Goal: Answer question/provide support: Share knowledge or assist other users

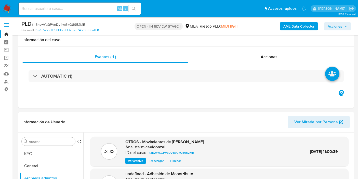
select select "10"
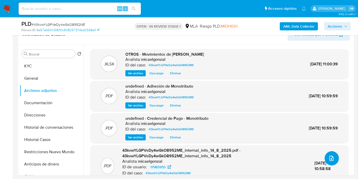
scroll to position [498, 0]
click at [70, 12] on div "Alt s" at bounding box center [80, 9] width 122 height 12
click at [74, 9] on input at bounding box center [80, 8] width 122 height 7
paste input "4bdIA7pY0jgKSuw70vUnI2Hr"
type input "4bdIA7pY0jgKSuw70vUnI2Hr"
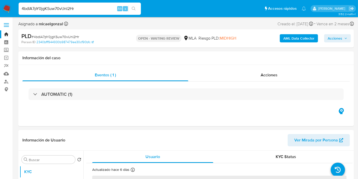
select select "10"
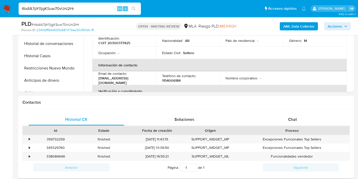
scroll to position [170, 0]
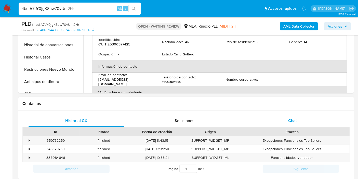
click at [280, 116] on div "Chat" at bounding box center [293, 120] width 96 height 12
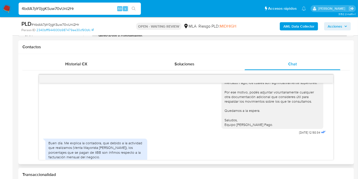
scroll to position [248, 0]
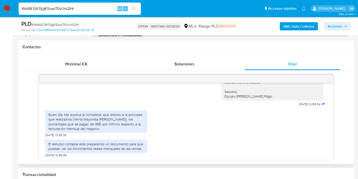
drag, startPoint x: 93, startPoint y: 123, endPoint x: 76, endPoint y: 116, distance: 17.9
click at [92, 123] on div "Buen día. Me explica la contadora, que debido a la actividad que realizamos (Ve…" at bounding box center [96, 121] width 96 height 19
drag, startPoint x: 76, startPoint y: 116, endPoint x: 104, endPoint y: 121, distance: 28.5
click at [104, 121] on div "Buen día. Me explica la contadora, que debido a la actividad que realizamos (Ve…" at bounding box center [96, 121] width 96 height 19
click at [105, 121] on div "Buen día. Me explica la contadora, que debido a la actividad que realizamos (Ve…" at bounding box center [96, 121] width 96 height 19
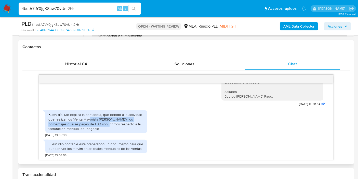
drag, startPoint x: 90, startPoint y: 117, endPoint x: 111, endPoint y: 123, distance: 22.2
click at [110, 122] on div "Buen día. Me explica la contadora, que debido a la actividad que realizamos (Ve…" at bounding box center [96, 121] width 96 height 19
click at [111, 123] on div "Buen día. Me explica la contadora, que debido a la actividad que realizamos (Ve…" at bounding box center [96, 121] width 96 height 19
drag, startPoint x: 110, startPoint y: 126, endPoint x: 114, endPoint y: 120, distance: 7.6
click at [116, 127] on div "Buen día. Me explica la contadora, que debido a la actividad que realizamos (Ve…" at bounding box center [96, 121] width 96 height 19
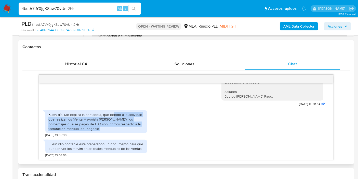
drag, startPoint x: 112, startPoint y: 115, endPoint x: 128, endPoint y: 128, distance: 20.4
click at [128, 129] on div "Buen día. Me explica la contadora, que debido a la actividad que realizamos (Ve…" at bounding box center [96, 121] width 96 height 19
click at [127, 125] on div "Buen día. Me explica la contadora, que debido a la actividad que realizamos (Ve…" at bounding box center [96, 121] width 96 height 19
click at [103, 130] on div "Buen día. Me explica la contadora, que debido a la actividad que realizamos (Ve…" at bounding box center [96, 121] width 102 height 23
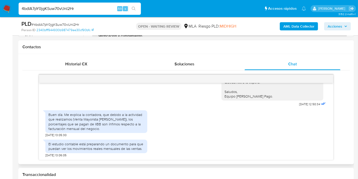
click at [115, 122] on div "Buen día. Me explica la contadora, que debido a la actividad que realizamos (Ve…" at bounding box center [96, 121] width 96 height 19
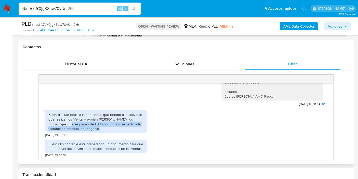
drag, startPoint x: 72, startPoint y: 122, endPoint x: 107, endPoint y: 128, distance: 35.6
click at [107, 128] on div "Buen día. Me explica la contadora, que debido a la actividad que realizamos (Ve…" at bounding box center [96, 121] width 96 height 19
click at [109, 126] on div "Buen día. Me explica la contadora, que debido a la actividad que realizamos (Ve…" at bounding box center [96, 121] width 96 height 19
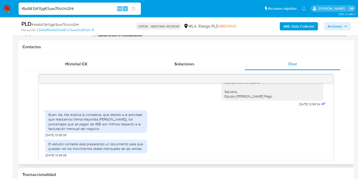
click at [131, 132] on div "Buen día. Me explica la contadora, que debido a la actividad que realizamos (Ve…" at bounding box center [96, 121] width 102 height 23
drag, startPoint x: 109, startPoint y: 129, endPoint x: 81, endPoint y: 118, distance: 30.6
click at [105, 128] on div "Buen día. Me explica la contadora, que debido a la actividad que realizamos (Ve…" at bounding box center [96, 121] width 96 height 19
drag, startPoint x: 90, startPoint y: 120, endPoint x: 98, endPoint y: 124, distance: 9.1
click at [92, 121] on div "Buen día. Me explica la contadora, que debido a la actividad que realizamos (Ve…" at bounding box center [96, 121] width 96 height 19
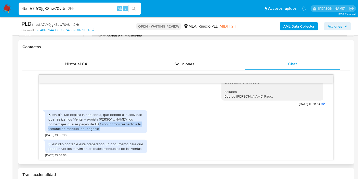
drag, startPoint x: 98, startPoint y: 124, endPoint x: 125, endPoint y: 128, distance: 27.4
click at [128, 129] on div "Buen día. Me explica la contadora, que debido a la actividad que realizamos (Ve…" at bounding box center [96, 121] width 96 height 19
drag, startPoint x: 127, startPoint y: 116, endPoint x: 125, endPoint y: 118, distance: 2.7
click at [125, 118] on div "Buen día. Me explica la contadora, que debido a la actividad que realizamos (Ve…" at bounding box center [96, 121] width 96 height 19
click at [110, 129] on div "Buen día. Me explica la contadora, que debido a la actividad que realizamos (Ve…" at bounding box center [96, 121] width 96 height 19
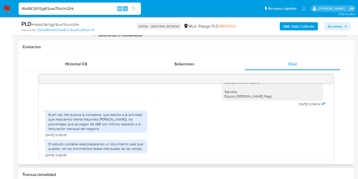
click at [110, 129] on div "Buen día. Me explica la contadora, que debido a la actividad que realizamos (Ve…" at bounding box center [96, 121] width 96 height 19
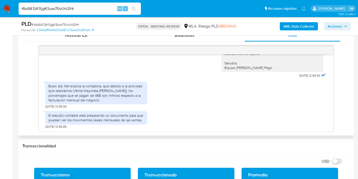
drag, startPoint x: 75, startPoint y: 111, endPoint x: 72, endPoint y: 119, distance: 8.8
click at [76, 115] on div "El estudio contable está preparando un documento para que puedan ver los movimi…" at bounding box center [96, 117] width 102 height 13
click at [72, 119] on div "El estudio contable está preparando un documento para que puedan ver los movimi…" at bounding box center [96, 117] width 96 height 9
click at [77, 118] on div "El estudio contable está preparando un documento para que puedan ver los movimi…" at bounding box center [96, 117] width 96 height 9
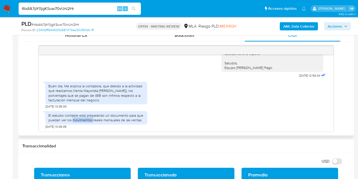
click at [77, 118] on div "El estudio contable está preparando un documento para que puedan ver los movimi…" at bounding box center [96, 117] width 96 height 9
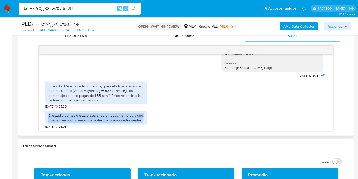
click at [77, 118] on div "El estudio contable está preparando un documento para que puedan ver los movimi…" at bounding box center [96, 117] width 96 height 9
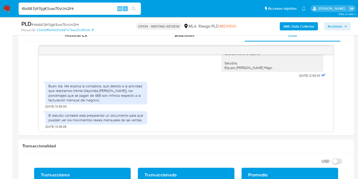
click at [99, 8] on input "4bdIA7pY0jgKSuw70vUnI2Hr" at bounding box center [80, 8] width 122 height 7
paste input "na9pdcLFYQn3piiCrGA4xsdm"
type input "na9pdcLFYQn3piiCrGA4xsdm"
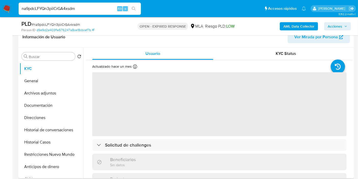
scroll to position [85, 0]
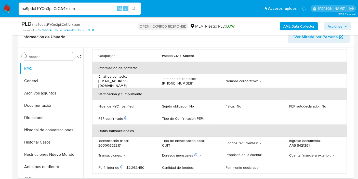
select select "10"
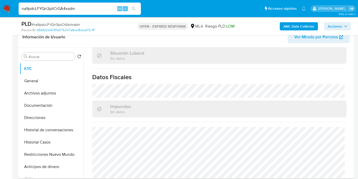
scroll to position [281, 0]
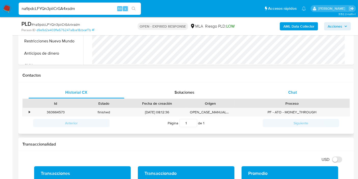
click at [295, 91] on span "Chat" at bounding box center [292, 92] width 9 height 6
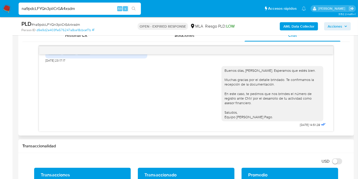
scroll to position [587, 0]
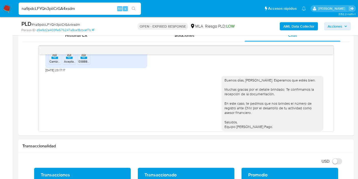
click at [81, 10] on input "na9pdcLFYQn3piiCrGA4xsdm" at bounding box center [80, 8] width 122 height 7
paste input "RXA22WUmzDapToD27YRavm5W"
type input "RXA22WUmzDapToD27YRavm5W"
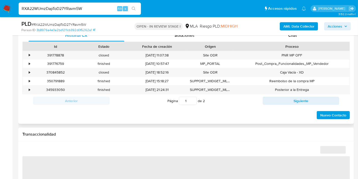
select select "10"
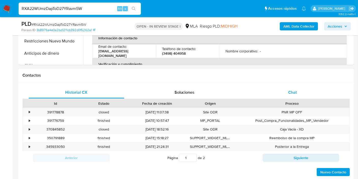
click at [295, 90] on span "Chat" at bounding box center [292, 92] width 9 height 6
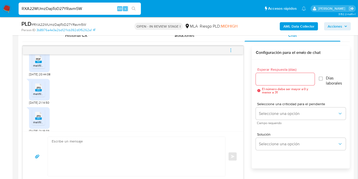
scroll to position [192, 0]
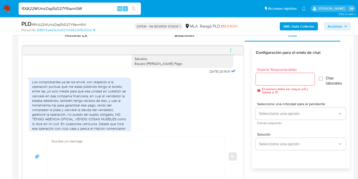
click at [52, 79] on div "Los comprobantes ya se los envié, con respecto a la operación puntual qué me es…" at bounding box center [80, 107] width 96 height 56
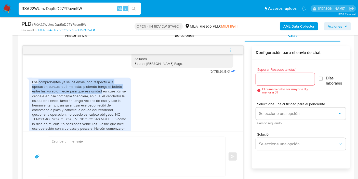
drag, startPoint x: 53, startPoint y: 77, endPoint x: 97, endPoint y: 84, distance: 45.1
click at [97, 84] on div "Los comprobantes ya se los envié, con respecto a la operación puntual qué me es…" at bounding box center [80, 107] width 96 height 56
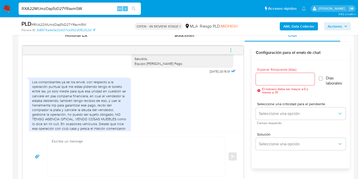
click at [86, 91] on div "Los comprobantes ya se los envié, con respecto a la operación puntual qué me es…" at bounding box center [80, 107] width 96 height 56
drag, startPoint x: 77, startPoint y: 96, endPoint x: 81, endPoint y: 101, distance: 5.9
click at [78, 97] on div "Los comprobantes ya se los envié, con respecto a la operación puntual qué me es…" at bounding box center [80, 107] width 96 height 56
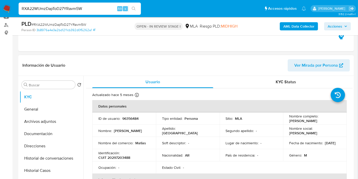
scroll to position [57, 0]
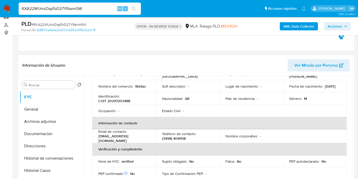
click at [127, 98] on p "CUIT 20297203488" at bounding box center [114, 100] width 32 height 5
click at [129, 101] on p "CUIT 20297203488" at bounding box center [114, 100] width 32 height 5
click at [124, 100] on p "CUIT 20297203488" at bounding box center [114, 100] width 32 height 5
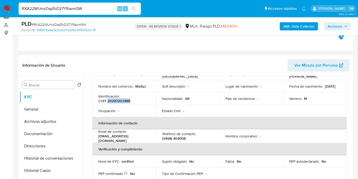
copy p "20297203488"
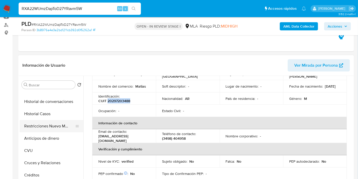
click at [59, 125] on button "Restricciones Nuevo Mundo" at bounding box center [50, 126] width 60 height 12
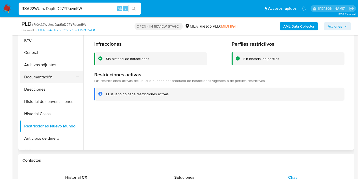
scroll to position [0, 0]
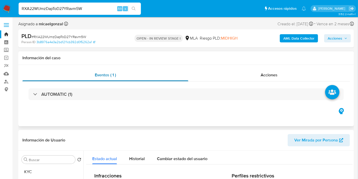
click at [47, 73] on div "Eventos ( 1 )" at bounding box center [105, 75] width 166 height 12
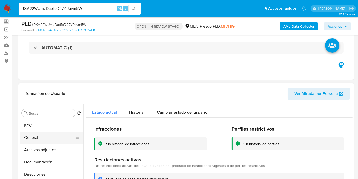
drag, startPoint x: 45, startPoint y: 140, endPoint x: 46, endPoint y: 136, distance: 4.1
click at [44, 139] on button "General" at bounding box center [50, 137] width 60 height 12
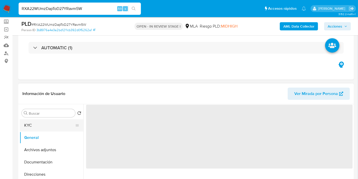
click at [49, 121] on button "KYC" at bounding box center [50, 125] width 60 height 12
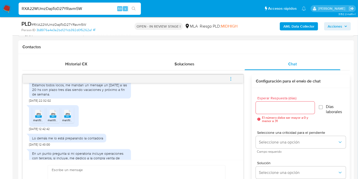
scroll to position [0, 0]
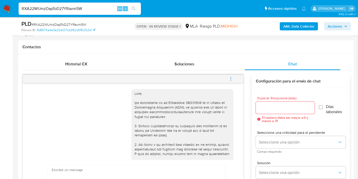
click at [92, 6] on input "RXA22WUmzDapToD27YRavm5W" at bounding box center [80, 8] width 122 height 7
click at [97, 9] on input "RXA22WUmzDapToD27YRavm5W" at bounding box center [80, 8] width 122 height 7
paste input "JaTBh4ewSfKiSa0jTWSLL5Wh"
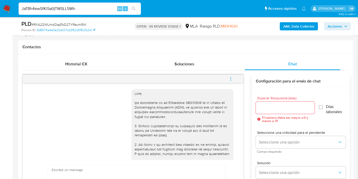
type input "JaTBh4ewSfKiSa0jTWSLL5Wh"
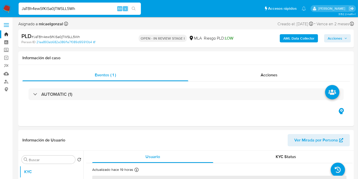
select select "10"
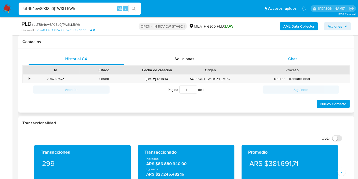
scroll to position [226, 0]
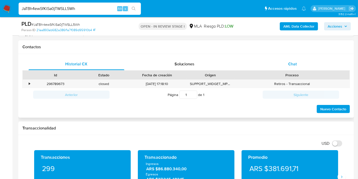
click at [310, 61] on div "Chat" at bounding box center [293, 64] width 96 height 12
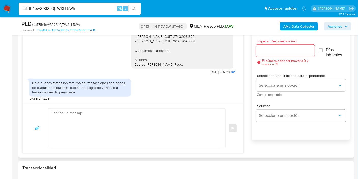
scroll to position [509, 0]
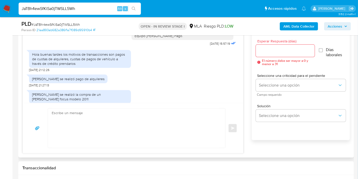
click at [51, 61] on div "Hola buenas tardes los motivos de transacciones son pagos de cuotas de alquiler…" at bounding box center [80, 59] width 96 height 14
drag, startPoint x: 86, startPoint y: 62, endPoint x: 112, endPoint y: 67, distance: 26.7
click at [112, 66] on div "Hola buenas tardes los motivos de transacciones son pagos de cuotas de alquiler…" at bounding box center [80, 59] width 96 height 14
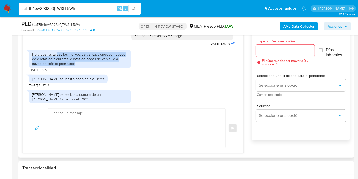
drag, startPoint x: 56, startPoint y: 60, endPoint x: 100, endPoint y: 68, distance: 44.2
click at [100, 66] on div "Hola buenas tardes los motivos de transacciones son pagos de cuotas de alquiler…" at bounding box center [80, 59] width 96 height 14
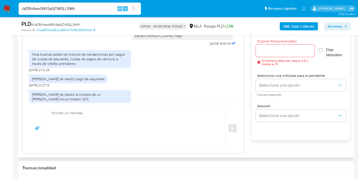
click at [40, 63] on div "Hola buenas tardes los motivos de transacciones son pagos de cuotas de alquiler…" at bounding box center [80, 59] width 96 height 14
drag, startPoint x: 88, startPoint y: 60, endPoint x: 103, endPoint y: 66, distance: 16.7
click at [89, 60] on div "Hola buenas tardes los motivos de transacciones son pagos de cuotas de alquiler…" at bounding box center [80, 59] width 96 height 14
click at [103, 66] on div "Hola buenas tardes los motivos de transacciones son pagos de cuotas de alquiler…" at bounding box center [80, 59] width 96 height 14
click at [114, 63] on div "Hola buenas tardes los motivos de transacciones son pagos de cuotas de alquiler…" at bounding box center [80, 59] width 96 height 14
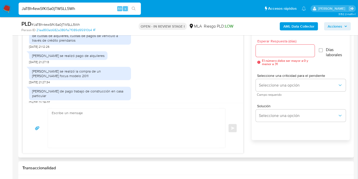
scroll to position [538, 0]
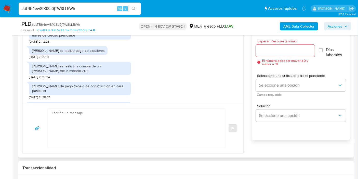
click at [46, 53] on div "Ángel Mareco se realizó pago de alquileres" at bounding box center [68, 50] width 72 height 5
click at [44, 55] on div "Ángel Mareco se realizó pago de alquileres" at bounding box center [68, 50] width 78 height 9
drag, startPoint x: 65, startPoint y: 58, endPoint x: 82, endPoint y: 54, distance: 17.4
click at [81, 54] on div "Ángel Mareco se realizó pago de alquileres" at bounding box center [68, 50] width 78 height 9
click at [82, 53] on div "Ángel Mareco se realizó pago de alquileres" at bounding box center [68, 50] width 72 height 5
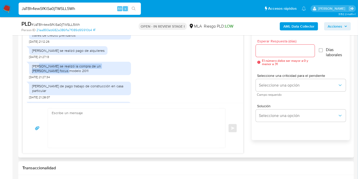
drag, startPoint x: 38, startPoint y: 71, endPoint x: 68, endPoint y: 85, distance: 33.5
click at [68, 85] on div "17/07/2025 20:05:20 Hola buenas días ahí paso foto de los recibos de sueldo s 1…" at bounding box center [133, 64] width 221 height 77
click at [68, 72] on div "Neri angelo se realizó la compra de un Ford focus modelo 2011" at bounding box center [80, 68] width 96 height 9
drag, startPoint x: 61, startPoint y: 76, endPoint x: 56, endPoint y: 69, distance: 8.2
click at [62, 73] on div "Neri angelo se realizó la compra de un Ford focus modelo 2011" at bounding box center [80, 68] width 96 height 9
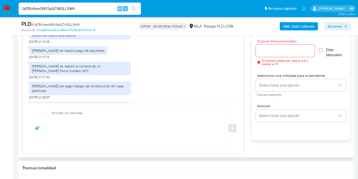
drag, startPoint x: 55, startPoint y: 69, endPoint x: 77, endPoint y: 76, distance: 23.1
click at [62, 71] on div "Neri angelo se realizó la compra de un Ford focus modelo 2011" at bounding box center [80, 68] width 96 height 9
drag, startPoint x: 77, startPoint y: 76, endPoint x: 96, endPoint y: 70, distance: 19.7
click at [78, 73] on div "Neri angelo se realizó la compra de un Ford focus modelo 2011" at bounding box center [80, 68] width 96 height 9
click at [96, 70] on div "Neri angelo se realizó la compra de un Ford focus modelo 2011" at bounding box center [80, 68] width 96 height 9
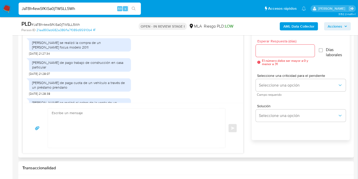
scroll to position [566, 0]
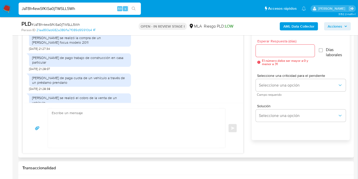
click at [44, 63] on div "Rafael Venegas de pago trabajo de construcción en casa particular" at bounding box center [80, 59] width 96 height 9
drag, startPoint x: 42, startPoint y: 63, endPoint x: 102, endPoint y: 72, distance: 60.3
click at [44, 63] on div "Rafael Venegas de pago trabajo de construcción en casa particular" at bounding box center [80, 59] width 96 height 9
click at [101, 71] on div "Rafael Venegas de pago trabajo de construcción en casa particular 31/07/2025 21…" at bounding box center [80, 61] width 102 height 20
click at [107, 64] on div "Rafael Venegas de pago trabajo de construcción en casa particular" at bounding box center [80, 59] width 96 height 9
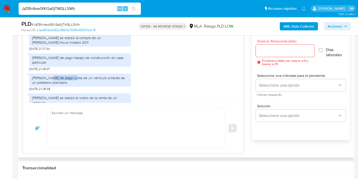
drag, startPoint x: 48, startPoint y: 82, endPoint x: 71, endPoint y: 82, distance: 22.2
click at [71, 82] on div "Flora maria Venegas de paga cuota de un vehículo a través de un préstamo prenda…" at bounding box center [80, 79] width 96 height 9
click at [62, 83] on div "Flora maria Venegas de paga cuota de un vehículo a través de un préstamo prenda…" at bounding box center [80, 79] width 96 height 9
drag, startPoint x: 52, startPoint y: 77, endPoint x: 52, endPoint y: 72, distance: 5.1
click at [52, 72] on div "17/07/2025 20:05:20 Hola buenas días ahí paso foto de los recibos de sueldo s 1…" at bounding box center [133, 64] width 221 height 77
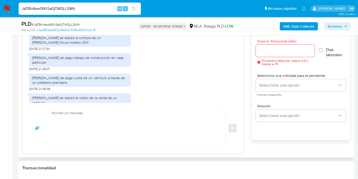
click at [65, 85] on div "Flora maria Venegas de paga cuota de un vehículo a través de un préstamo prenda…" at bounding box center [80, 79] width 96 height 9
drag, startPoint x: 75, startPoint y: 83, endPoint x: 102, endPoint y: 87, distance: 26.6
click at [96, 84] on div "Flora maria Venegas de paga cuota de un vehículo a través de un préstamo prenda…" at bounding box center [80, 79] width 96 height 9
click at [102, 85] on div "Flora maria Venegas de paga cuota de un vehículo a través de un préstamo prenda…" at bounding box center [80, 79] width 96 height 9
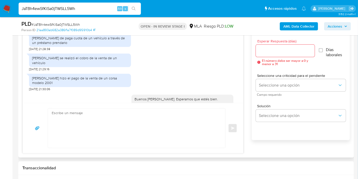
scroll to position [594, 0]
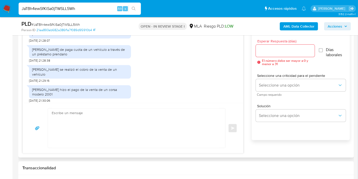
drag, startPoint x: 52, startPoint y: 72, endPoint x: 76, endPoint y: 74, distance: 24.1
click at [59, 73] on div "Rodrigo schmidt se realizó el cobro de la venta de un vehículo" at bounding box center [80, 71] width 96 height 9
drag, startPoint x: 89, startPoint y: 76, endPoint x: 105, endPoint y: 76, distance: 15.5
click at [91, 76] on div "Rodrigo schmidt se realizó el cobro de la venta de un vehículo" at bounding box center [80, 71] width 96 height 9
click at [114, 76] on div "Rodrigo schmidt se realizó el cobro de la venta de un vehículo" at bounding box center [80, 71] width 96 height 9
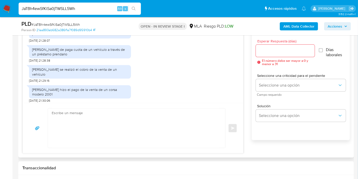
drag, startPoint x: 58, startPoint y: 88, endPoint x: 93, endPoint y: 92, distance: 35.1
click at [64, 88] on div "Sofía Alejandra Pizarroe hizo el pago de la venta de un corsa modelo 2001" at bounding box center [80, 91] width 96 height 9
drag, startPoint x: 93, startPoint y: 92, endPoint x: 105, endPoint y: 90, distance: 12.1
click at [94, 92] on div "Sofía Alejandra Pizarroe hizo el pago de la venta de un corsa modelo 2001" at bounding box center [80, 91] width 96 height 9
click at [108, 90] on div "Sofía Alejandra Pizarroe hizo el pago de la venta de un corsa modelo 2001" at bounding box center [80, 91] width 96 height 9
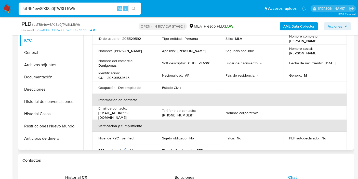
scroll to position [0, 0]
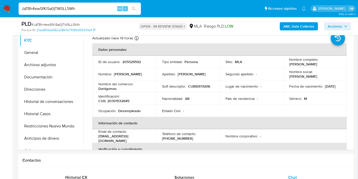
click at [84, 10] on input "JaTBh4ewSfKiSa0jTWSLL5Wh" at bounding box center [80, 8] width 122 height 7
paste input "43kvwYLGPVeDy4wGkO8952ME"
type input "43kvwYLGPVeDy4wGkO8952ME"
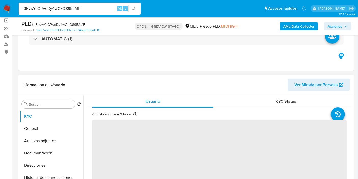
scroll to position [57, 0]
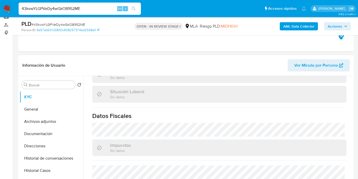
select select "10"
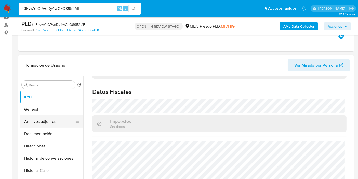
click at [33, 121] on button "Archivos adjuntos" at bounding box center [50, 121] width 60 height 12
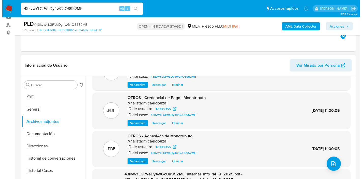
scroll to position [48, 0]
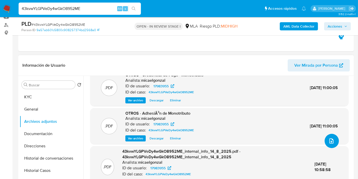
click at [328, 138] on icon "upload-file" at bounding box center [331, 141] width 6 height 6
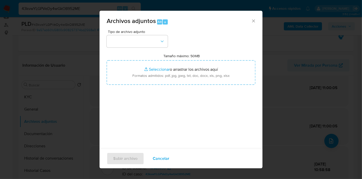
click at [160, 48] on div "Tipo de archivo adjunto Tamaño máximo: 50MB Seleccionar archivos Seleccionar o …" at bounding box center [181, 90] width 149 height 120
click at [161, 43] on icon "button" at bounding box center [162, 41] width 5 height 5
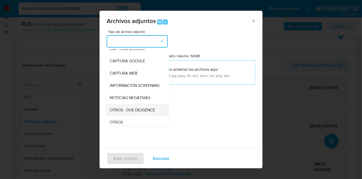
scroll to position [57, 0]
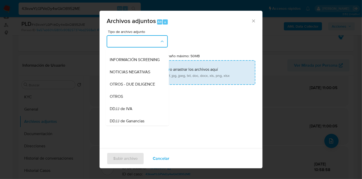
drag, startPoint x: 119, startPoint y: 96, endPoint x: 144, endPoint y: 72, distance: 35.1
click at [119, 97] on div "OTROS" at bounding box center [136, 96] width 52 height 12
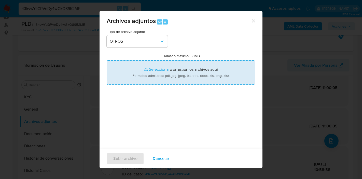
click at [160, 66] on input "Tamaño máximo: 50MB Seleccionar archivos" at bounding box center [181, 72] width 149 height 24
type input "C:\fakepath\Caselog 43kvwYLGPVeDy4wGkO8952ME_2025_07_18_11_40_35.docx"
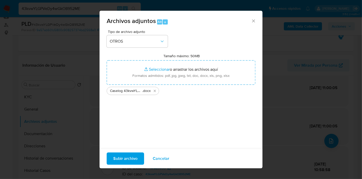
click at [126, 134] on div "Tipo de archivo adjunto OTROS Tamaño máximo: 50MB Seleccionar archivos Seleccio…" at bounding box center [181, 90] width 149 height 120
click at [127, 160] on span "Subir archivo" at bounding box center [125, 158] width 24 height 11
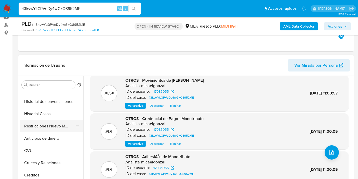
click at [67, 123] on button "Restricciones Nuevo Mundo" at bounding box center [50, 126] width 60 height 12
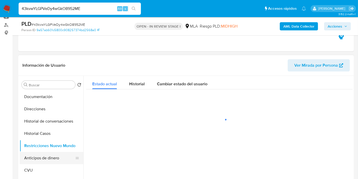
scroll to position [28, 0]
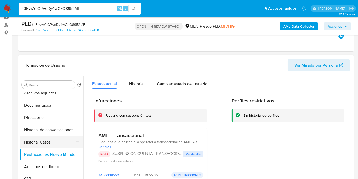
click at [31, 137] on button "Historial Casos" at bounding box center [50, 142] width 60 height 12
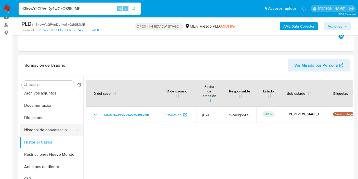
click at [41, 130] on button "Historial de conversaciones" at bounding box center [50, 130] width 60 height 12
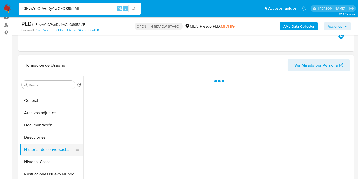
scroll to position [0, 0]
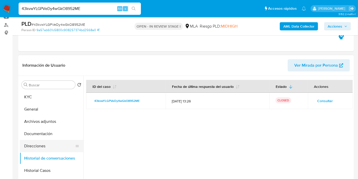
click at [44, 149] on button "Direcciones" at bounding box center [50, 146] width 60 height 12
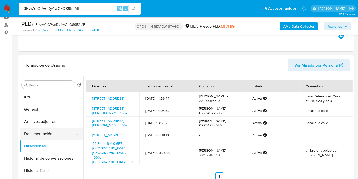
click at [48, 134] on button "Documentación" at bounding box center [50, 133] width 60 height 12
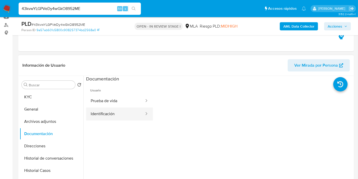
click at [108, 110] on button "Identificación" at bounding box center [115, 113] width 59 height 13
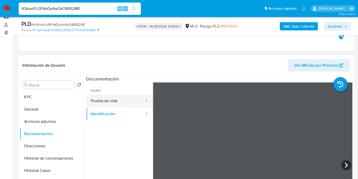
click at [141, 104] on div at bounding box center [145, 100] width 8 height 13
click at [102, 106] on button "Prueba de vida" at bounding box center [115, 100] width 59 height 13
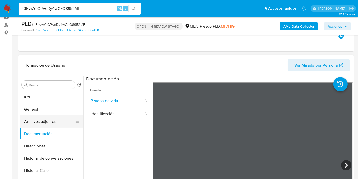
click at [52, 124] on button "Archivos adjuntos" at bounding box center [50, 121] width 60 height 12
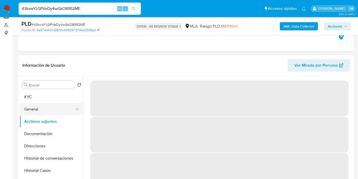
click at [37, 108] on button "General" at bounding box center [50, 109] width 60 height 12
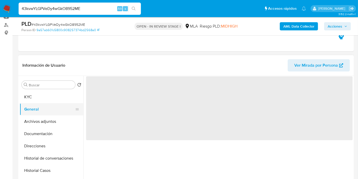
click at [37, 110] on button "General" at bounding box center [50, 109] width 60 height 12
click at [38, 125] on button "Archivos adjuntos" at bounding box center [50, 121] width 60 height 12
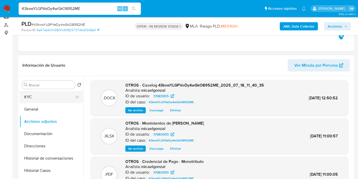
click at [56, 91] on button "KYC" at bounding box center [50, 97] width 60 height 12
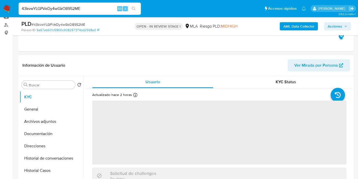
click at [344, 24] on span "Acciones" at bounding box center [338, 26] width 20 height 7
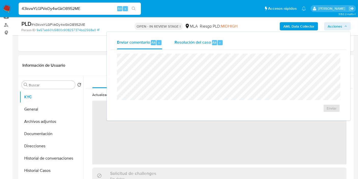
click at [215, 39] on div "Resolución del caso Alt r" at bounding box center [198, 42] width 49 height 13
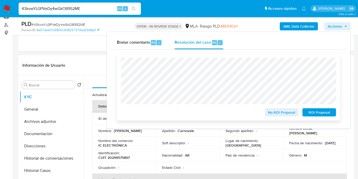
click at [308, 112] on span "ROI Proposal" at bounding box center [319, 111] width 26 height 7
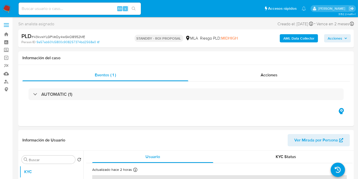
select select "10"
click at [11, 6] on nav "Pausado Ver notificaciones Alt s Accesos rápidos Presiona las siguientes teclas…" at bounding box center [179, 8] width 358 height 17
click at [7, 6] on img at bounding box center [7, 8] width 9 height 9
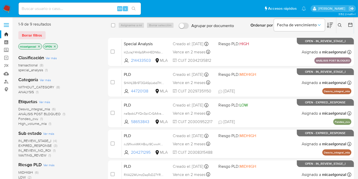
click at [11, 16] on nav "Pausado Ver notificaciones Alt s Accesos rápidos Presiona las siguientes teclas…" at bounding box center [179, 8] width 358 height 17
click at [9, 10] on img at bounding box center [7, 8] width 9 height 9
click at [37, 150] on span "WAITING_REVIEW" at bounding box center [32, 149] width 28 height 5
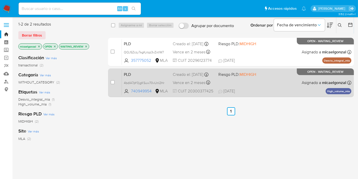
click at [209, 81] on div "Vence en 2 meses Vence el [DATE] 03:10:47" at bounding box center [194, 82] width 42 height 7
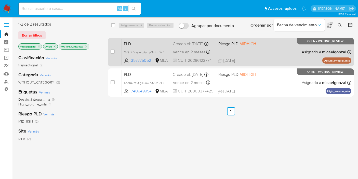
click at [197, 43] on div "Creado el: 12/07/2025 Creado el: 12/07/2025 03:25:36" at bounding box center [194, 44] width 42 height 6
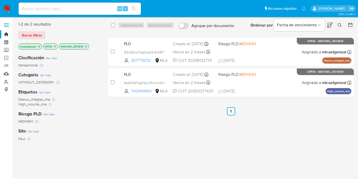
click at [4, 7] on img at bounding box center [7, 8] width 9 height 9
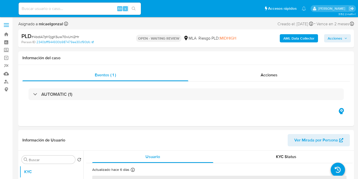
select select "10"
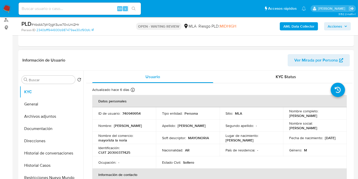
scroll to position [85, 0]
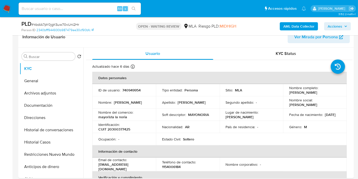
click at [72, 26] on span "# 4bdIA7pY0jgKSuw70vUnI2Hr" at bounding box center [55, 24] width 47 height 5
copy span "4bdIA7pY0jgKSuw70vUnI2Hr"
click at [9, 10] on img at bounding box center [7, 8] width 9 height 9
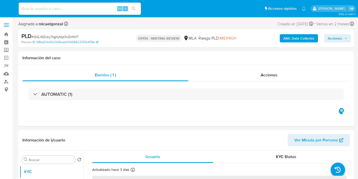
select select "10"
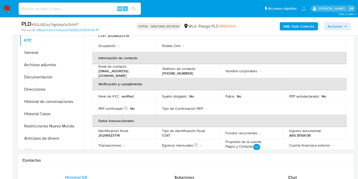
scroll to position [85, 0]
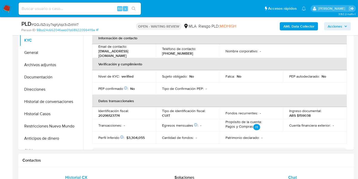
click at [299, 176] on div "Chat" at bounding box center [293, 177] width 96 height 12
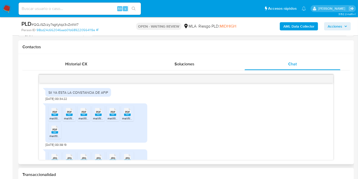
scroll to position [328, 0]
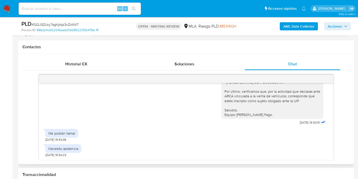
click at [62, 24] on span "# QQJSZczy7sgKytqz3vZxtlW7" at bounding box center [55, 24] width 47 height 5
copy span "QQJSZczy7sgKytqz3vZxtlW7"
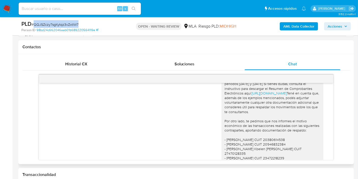
scroll to position [158, 0]
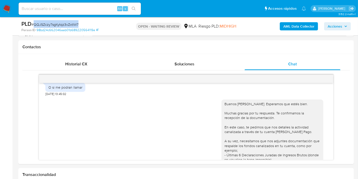
copy span "QQJSZczy7sgKytqz3vZxtlW7"
click at [9, 8] on img at bounding box center [7, 8] width 9 height 9
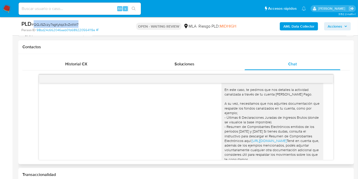
scroll to position [215, 0]
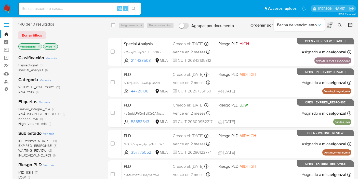
drag, startPoint x: 39, startPoint y: 38, endPoint x: 51, endPoint y: 26, distance: 17.6
click at [51, 26] on div "1-10 de 10 resultados Borrar filtros micaelgonzal OPEN" at bounding box center [59, 35] width 82 height 29
click at [39, 65] on span "transactional (9)" at bounding box center [30, 65] width 25 height 5
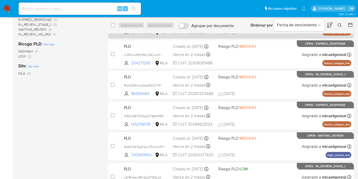
scroll to position [153, 0]
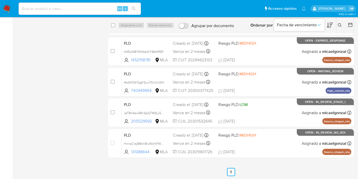
click at [6, 8] on img at bounding box center [7, 8] width 9 height 9
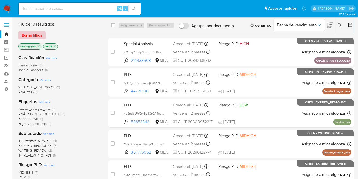
click at [41, 36] on span "Borrar filtros" at bounding box center [32, 35] width 20 height 7
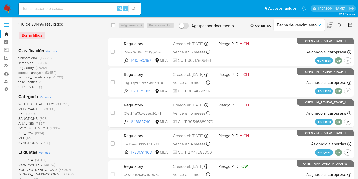
click at [343, 25] on button at bounding box center [340, 25] width 8 height 6
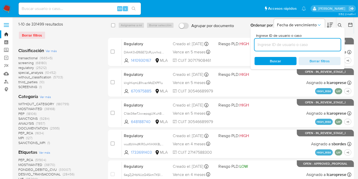
drag, startPoint x: 263, startPoint y: 45, endPoint x: 267, endPoint y: 43, distance: 4.4
click at [263, 45] on input at bounding box center [297, 44] width 86 height 7
type input "QQJSZczy7sgKytqz3vZxtlW7"
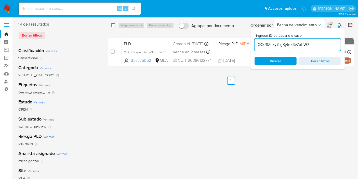
click at [113, 24] on input "checkbox" at bounding box center [113, 25] width 4 height 4
checkbox input "true"
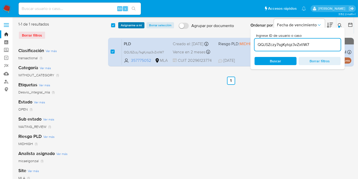
click at [124, 24] on span "Asignarme a mí" at bounding box center [131, 25] width 21 height 5
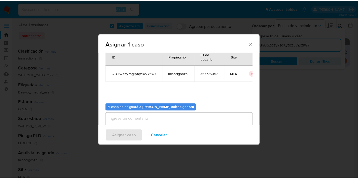
scroll to position [26, 0]
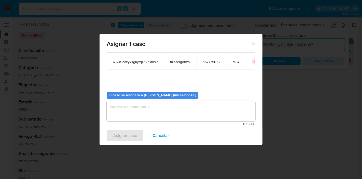
click at [163, 106] on textarea "assign-modal" at bounding box center [181, 111] width 149 height 20
click at [136, 136] on span "Asignar caso" at bounding box center [125, 135] width 24 height 11
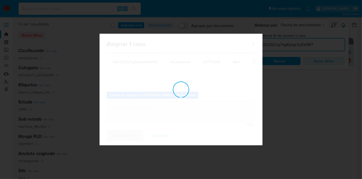
checkbox input "false"
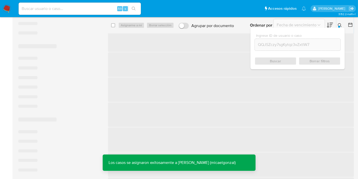
scroll to position [113, 0]
click at [100, 9] on input at bounding box center [80, 8] width 122 height 7
paste input "QQJSZczy7sgKytqz3vZxtlW7"
type input "QQJSZczy7sgKytqz3vZxtlW7"
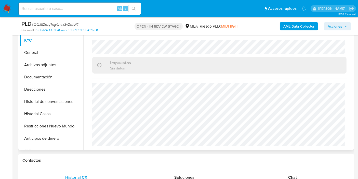
scroll to position [262, 0]
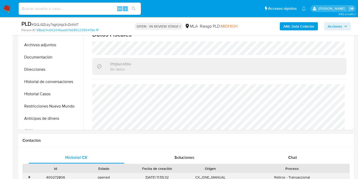
select select "10"
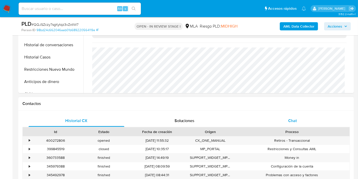
click at [299, 123] on div "Chat" at bounding box center [293, 120] width 96 height 12
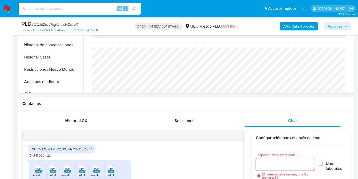
scroll to position [328, 0]
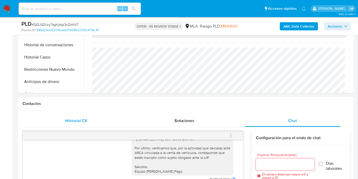
click at [70, 120] on span "Historial CX" at bounding box center [76, 120] width 22 height 6
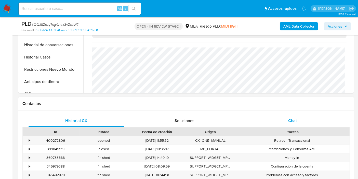
click at [281, 119] on div "Chat" at bounding box center [293, 120] width 96 height 12
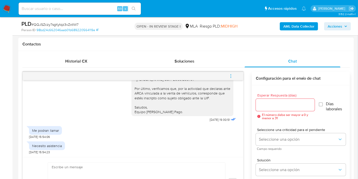
scroll to position [283, 0]
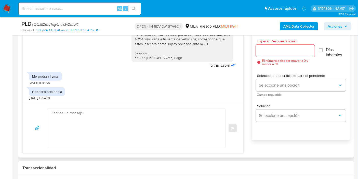
click at [142, 101] on div "SII YA ESTA LA CONSTANCIA DE AFIP 12/08/2025 00:34:22 PDF PDF melifile235984496…" at bounding box center [133, 64] width 221 height 77
click at [124, 114] on textarea at bounding box center [135, 127] width 167 height 39
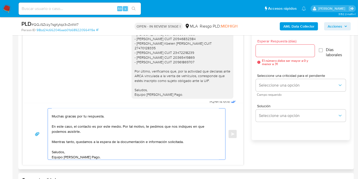
scroll to position [328, 0]
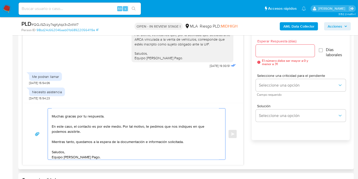
type textarea "Buenos días, Agustín. Esperamos que estés bien. Muchas gracias por tu respuesta…"
click at [277, 47] on div at bounding box center [285, 51] width 59 height 12
click at [276, 51] on input "Esperar Respuesta (días)" at bounding box center [285, 50] width 59 height 7
click at [287, 50] on input "Esperar Respuesta (días)" at bounding box center [285, 50] width 59 height 7
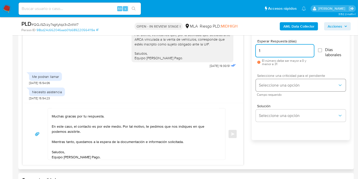
type input "1"
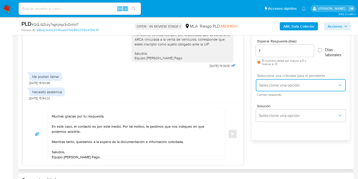
click at [284, 81] on button "Seleccione una opción" at bounding box center [301, 85] width 90 height 12
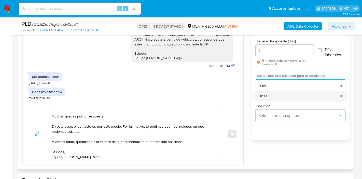
click at [281, 94] on div "HIGH" at bounding box center [300, 96] width 82 height 10
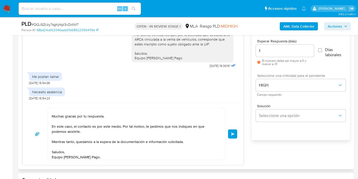
click at [237, 135] on div "Buenos días, Agustín. Esperamos que estés bien. Muchas gracias por tu respuesta…" at bounding box center [133, 134] width 221 height 62
click at [237, 134] on div "Buenos días, Agustín. Esperamos que estés bien. Muchas gracias por tu respuesta…" at bounding box center [133, 134] width 221 height 62
click at [234, 134] on span "Enviar" at bounding box center [233, 133] width 4 height 3
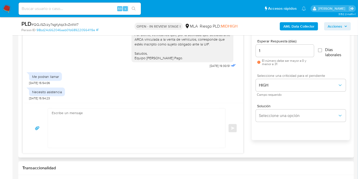
scroll to position [398, 0]
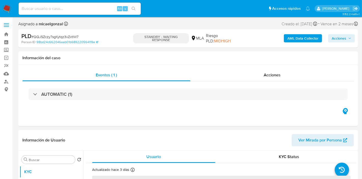
select select "10"
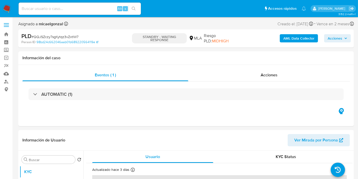
click at [65, 12] on div "Alt s" at bounding box center [80, 9] width 122 height 12
click at [72, 8] on input at bounding box center [80, 8] width 122 height 7
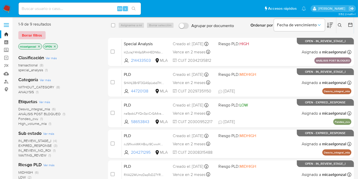
click at [35, 32] on span "Borrar filtros" at bounding box center [32, 35] width 20 height 7
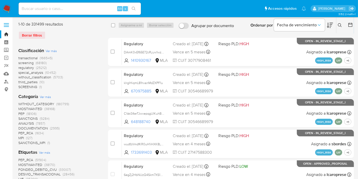
click at [340, 26] on icon at bounding box center [340, 25] width 4 height 4
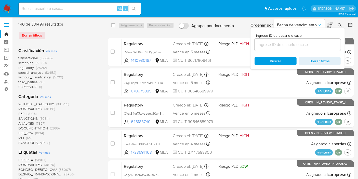
click at [272, 48] on div at bounding box center [297, 44] width 86 height 12
click at [276, 45] on input at bounding box center [297, 44] width 86 height 7
paste input "4bdIA7pY0jgKSuw70vUnI2Hr"
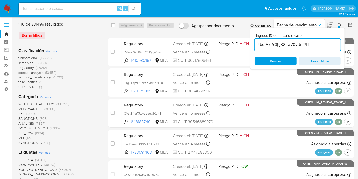
type input "4bdIA7pY0jgKSuw70vUnI2Hr"
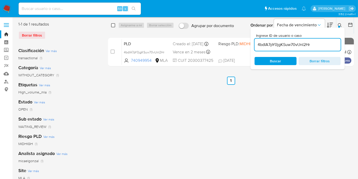
click at [112, 26] on input "checkbox" at bounding box center [113, 25] width 4 height 4
checkbox input "true"
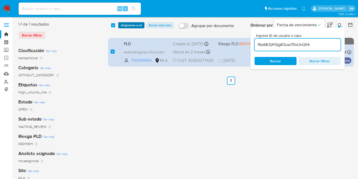
click at [132, 24] on span "Asignarme a mí" at bounding box center [131, 25] width 21 height 5
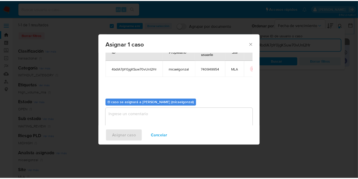
scroll to position [26, 0]
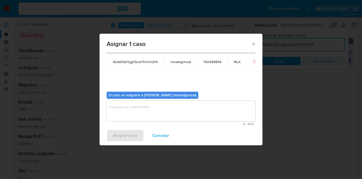
click at [137, 108] on textarea "assign-modal" at bounding box center [181, 111] width 149 height 20
click at [117, 134] on span "Asignar caso" at bounding box center [125, 135] width 24 height 11
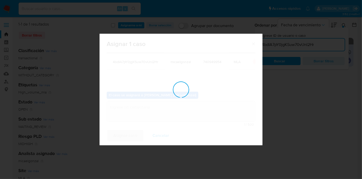
checkbox input "false"
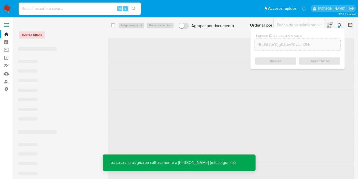
click at [58, 10] on input at bounding box center [80, 8] width 122 height 7
paste input "4bdIA7pY0jgKSuw70vUnI2Hr"
type input "4bdIA7pY0jgKSuw70vUnI2Hr"
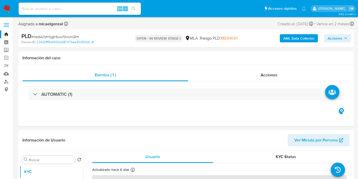
select select "10"
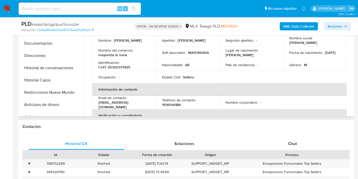
scroll to position [141, 0]
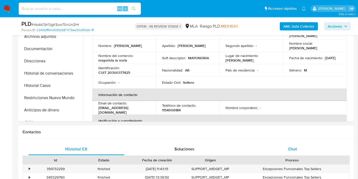
click at [300, 143] on div "Chat" at bounding box center [293, 149] width 96 height 12
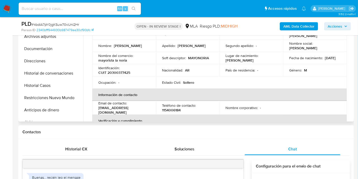
scroll to position [248, 0]
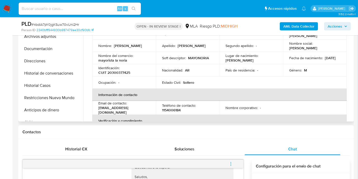
click at [289, 49] on td "Nombre social : Jonathan Maximiliano" at bounding box center [315, 45] width 64 height 12
click at [289, 49] on p "Jonathan Maximiliano" at bounding box center [303, 48] width 28 height 5
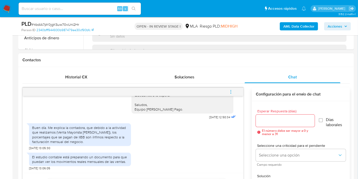
scroll to position [255, 0]
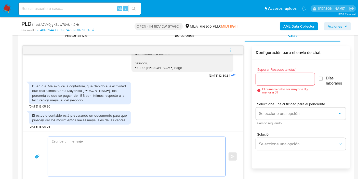
click at [118, 145] on textarea at bounding box center [135, 156] width 167 height 39
paste textarea "Jonathan"
click at [109, 141] on textarea "Buenos días, Jonathan. Esperamos q estés bien. Muchas gracias por tu respuesta." at bounding box center [135, 156] width 167 height 39
click at [139, 162] on textarea "Buenos días, Jonathan. Esperamos que estés bien. Muchas gracias por tu respuest…" at bounding box center [135, 156] width 167 height 39
paste textarea "Independientemente de la exención no vemos q se encuentre como ingreso declarad…"
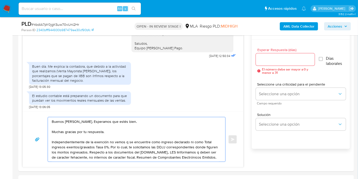
scroll to position [283, 0]
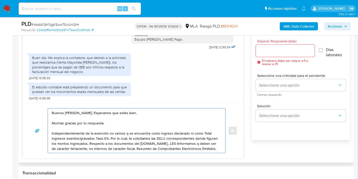
click at [52, 132] on textarea "Buenos días, Jonathan. Esperamos que estés bien. Muchas gracias por tu respuest…" at bounding box center [135, 130] width 167 height 44
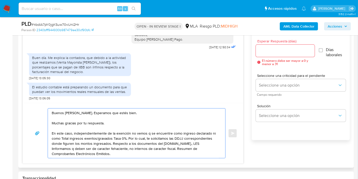
click at [52, 132] on textarea "Buenos días, Jonathan. Esperamos que estés bien. Muchas gracias por tu respuest…" at bounding box center [135, 132] width 167 height 49
click at [127, 134] on textarea "Buenos días, Jonathan. Esperamos que estés bien. Muchas gracias por tu respuest…" at bounding box center [135, 132] width 167 height 49
click at [130, 133] on textarea "Buenos días, Jonathan. Esperamos que estés bien. Muchas gracias por tu respuest…" at bounding box center [135, 132] width 167 height 49
click at [203, 137] on textarea "Buenos días, Jonathan. Esperamos que estés bien. Muchas gracias por tu respuest…" at bounding box center [135, 132] width 167 height 49
click at [207, 138] on textarea "Buenos días, Jonathan. Esperamos que estés bien. Muchas gracias por tu respuest…" at bounding box center [135, 132] width 167 height 49
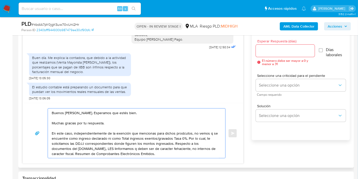
click at [199, 133] on textarea "Buenos días, Jonathan. Esperamos que estés bien. Muchas gracias por tu respuest…" at bounding box center [135, 132] width 167 height 49
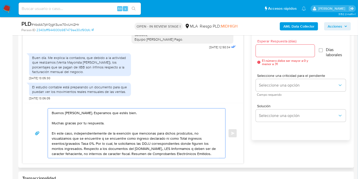
drag, startPoint x: 85, startPoint y: 137, endPoint x: 103, endPoint y: 137, distance: 18.1
click at [103, 137] on textarea "Buenos días, Jonathan. Esperamos que estés bien. Muchas gracias por tu respuest…" at bounding box center [135, 132] width 167 height 49
click at [119, 137] on textarea "Buenos días, Jonathan. Esperamos que estés bien. Muchas gracias por tu respuest…" at bounding box center [135, 132] width 167 height 49
click at [137, 139] on textarea "Buenos días, Jonathan. Esperamos que estés bien. Muchas gracias por tu respuest…" at bounding box center [135, 132] width 167 height 49
click at [135, 137] on textarea "Buenos días, Jonathan. Esperamos que estés bien. Muchas gracias por tu respuest…" at bounding box center [135, 132] width 167 height 49
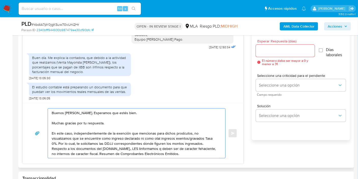
click at [137, 138] on textarea "Buenos días, Jonathan. Esperamos que estés bien. Muchas gracias por tu respuest…" at bounding box center [135, 132] width 167 height 49
click at [145, 138] on textarea "Buenos días, Jonathan. Esperamos que estés bien. Muchas gracias por tu respuest…" at bounding box center [135, 132] width 167 height 49
click at [157, 139] on textarea "Buenos días, Jonathan. Esperamos que estés bien. Muchas gracias por tu respuest…" at bounding box center [135, 132] width 167 height 49
click at [170, 138] on textarea "Buenos días, Jonathan. Esperamos que estés bien. Muchas gracias por tu respuest…" at bounding box center [135, 132] width 167 height 49
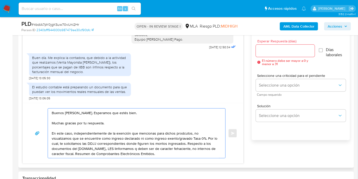
click at [178, 138] on textarea "Buenos días, Jonathan. Esperamos que estés bien. Muchas gracias por tu respuest…" at bounding box center [135, 132] width 167 height 49
drag, startPoint x: 172, startPoint y: 137, endPoint x: 177, endPoint y: 137, distance: 4.6
click at [172, 137] on textarea "Buenos días, Jonathan. Esperamos que estés bien. Muchas gracias por tu respuest…" at bounding box center [135, 132] width 167 height 49
click at [193, 139] on textarea "Buenos días, Jonathan. Esperamos que estés bien. Muchas gracias por tu respuest…" at bounding box center [135, 132] width 167 height 49
click at [81, 139] on textarea "Buenos días, Jonathan. Esperamos que estés bien. Muchas gracias por tu respuest…" at bounding box center [135, 132] width 167 height 49
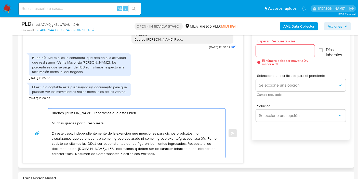
click at [136, 147] on textarea "Buenos días, Jonathan. Esperamos que estés bien. Muchas gracias por tu respuest…" at bounding box center [135, 132] width 167 height 49
click at [168, 144] on textarea "Buenos días, Jonathan. Esperamos que estés bien. Muchas gracias por tu respuest…" at bounding box center [135, 132] width 167 height 49
click at [165, 143] on textarea "Buenos días, Jonathan. Esperamos que estés bien. Muchas gracias por tu respuest…" at bounding box center [135, 132] width 167 height 49
click at [174, 143] on textarea "Buenos días, Jonathan. Esperamos que estés bien. Muchas gracias por tu respuest…" at bounding box center [135, 132] width 167 height 49
click at [171, 143] on textarea "Buenos días, Jonathan. Esperamos que estés bien. Muchas gracias por tu respuest…" at bounding box center [135, 132] width 167 height 49
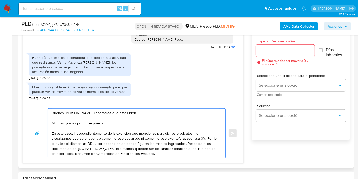
click at [138, 143] on textarea "Buenos días, Jonathan. Esperamos que estés bien. Muchas gracias por tu respuest…" at bounding box center [135, 132] width 167 height 49
click at [156, 143] on textarea "Buenos días, Jonathan. Esperamos que estés bien. Muchas gracias por tu respuest…" at bounding box center [135, 132] width 167 height 49
click at [153, 143] on textarea "Buenos días, Jonathan. Esperamos que estés bien. Muchas gracias por tu respuest…" at bounding box center [135, 132] width 167 height 49
click at [183, 142] on textarea "Buenos días, Jonathan. Esperamos que estés bien. Muchas gracias por tu respuest…" at bounding box center [135, 132] width 167 height 49
click at [184, 142] on textarea "Buenos días, Jonathan. Esperamos que estés bien. Muchas gracias por tu respuest…" at bounding box center [135, 132] width 167 height 49
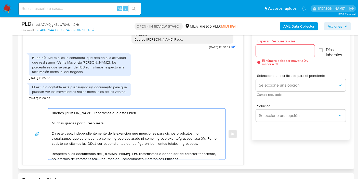
drag, startPoint x: 69, startPoint y: 154, endPoint x: 121, endPoint y: 153, distance: 52.2
click at [70, 154] on textarea "Buenos días, Jonathan. Esperamos que estés bien. Muchas gracias por tu respuest…" at bounding box center [135, 133] width 167 height 51
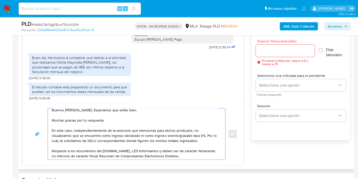
scroll to position [4, 0]
drag, startPoint x: 103, startPoint y: 149, endPoint x: 112, endPoint y: 148, distance: 8.9
click at [112, 148] on textarea "Buenos días, Jonathan. Esperamos que estés bien. Muchas gracias por tu respuest…" at bounding box center [135, 133] width 167 height 51
click at [133, 151] on textarea "Buenos días, Jonathan. Esperamos que estés bien. Muchas gracias por tu respuest…" at bounding box center [135, 133] width 167 height 51
drag, startPoint x: 130, startPoint y: 150, endPoint x: 204, endPoint y: 148, distance: 73.9
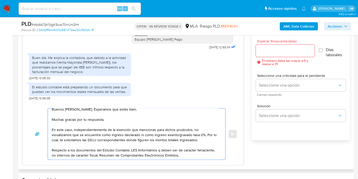
click at [204, 148] on textarea "Buenos días, Jonathan. Esperamos que estés bien. Muchas gracias por tu respuest…" at bounding box center [135, 133] width 167 height 51
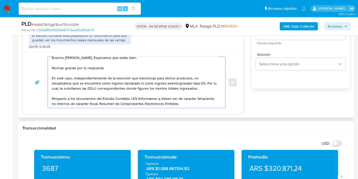
scroll to position [340, 0]
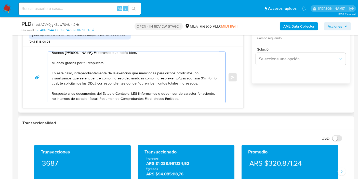
click at [172, 99] on textarea "Buenos días, Jonathan. Esperamos que estés bien. Muchas gracias por tu respuest…" at bounding box center [135, 77] width 167 height 51
click at [130, 91] on textarea "Buenos días, Jonathan. Esperamos que estés bien. Muchas gracias por tu respuest…" at bounding box center [135, 77] width 167 height 51
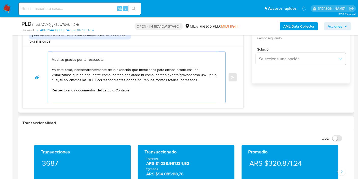
scroll to position [12, 0]
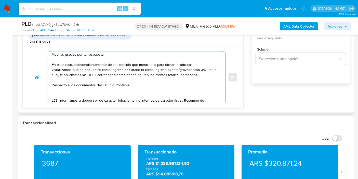
click at [151, 94] on textarea "Buenos días, Jonathan. Esperamos que estés bien. Muchas gracias por tu respuest…" at bounding box center [135, 77] width 167 height 51
click at [156, 90] on textarea "Buenos días, Jonathan. Esperamos que estés bien. Muchas gracias por tu respuest…" at bounding box center [135, 77] width 167 height 51
paste textarea "dicha documentación debe consistir en comprobantes oficiales, tales como recibo…"
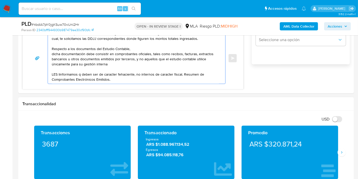
scroll to position [340, 0]
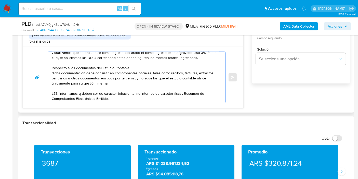
drag, startPoint x: 183, startPoint y: 92, endPoint x: 51, endPoint y: 94, distance: 131.2
click at [52, 94] on textarea "Buenos días, Jonathan. Esperamos que estés bien. Muchas gracias por tu respuest…" at bounding box center [135, 77] width 167 height 51
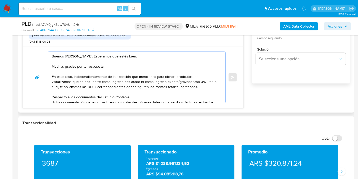
scroll to position [0, 0]
drag, startPoint x: 204, startPoint y: 83, endPoint x: 99, endPoint y: 76, distance: 104.9
click at [87, 74] on textarea "Buenos días, Jonathan. Esperamos que estés bien. Muchas gracias por tu respuest…" at bounding box center [135, 77] width 167 height 51
drag, startPoint x: 196, startPoint y: 86, endPoint x: 46, endPoint y: 74, distance: 150.8
click at [46, 74] on div "Buenos días, Jonathan. Esperamos que estés bien. Muchas gracias por tu respuest…" at bounding box center [133, 76] width 208 height 51
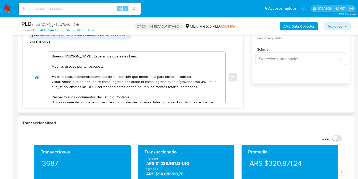
click at [213, 90] on textarea "Buenos días, Jonathan. Esperamos que estés bien. Muchas gracias por tu respuest…" at bounding box center [135, 77] width 167 height 51
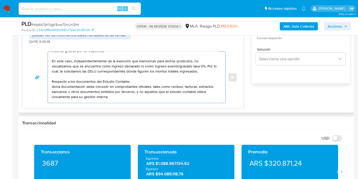
scroll to position [24, 0]
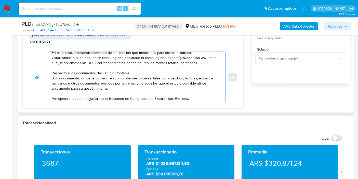
click at [196, 96] on textarea "Buenos días, Jonathan. Esperamos que estés bien. Muchas gracias por tu respuest…" at bounding box center [135, 77] width 167 height 51
paste textarea "e los períodos 2024 y 2025 Si tienes dudas, consulta el instructivo para descar…"
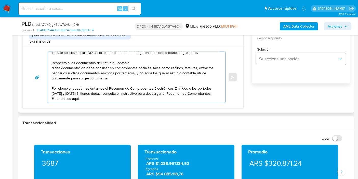
scroll to position [34, 0]
paste textarea "https://www.mercadopago.com.ar/ayuda/30181"
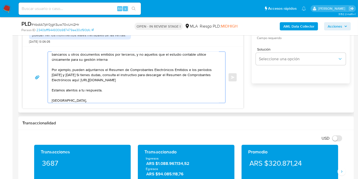
scroll to position [58, 0]
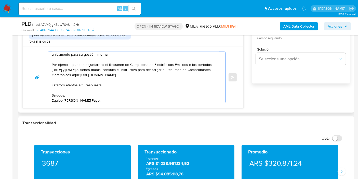
click at [102, 73] on textarea "Buenos días, Jonathan. Esperamos que estés bien. Muchas gracias por tu respuest…" at bounding box center [135, 77] width 167 height 51
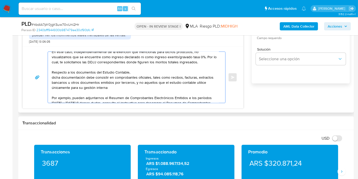
scroll to position [1, 0]
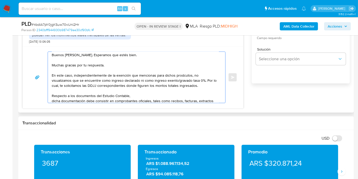
click at [100, 85] on textarea "Buenos días, Jonathan. Esperamos que estés bien. Muchas gracias por tu respuest…" at bounding box center [135, 77] width 167 height 51
drag, startPoint x: 106, startPoint y: 75, endPoint x: 108, endPoint y: 72, distance: 4.1
click at [106, 75] on textarea "Buenos días, Jonathan. Esperamos que estés bien. Muchas gracias por tu respuest…" at bounding box center [135, 77] width 167 height 51
click at [108, 72] on textarea "Buenos días, Jonathan. Esperamos que estés bien. Muchas gracias por tu respuest…" at bounding box center [135, 77] width 167 height 51
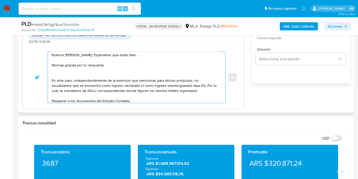
paste textarea "En este caso, independientemente de la exención mencionada para dichos producto…"
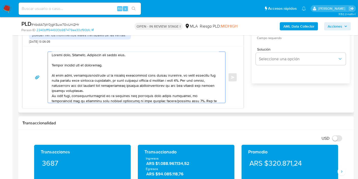
click at [184, 79] on textarea at bounding box center [135, 77] width 167 height 51
click at [211, 82] on textarea at bounding box center [135, 77] width 167 height 51
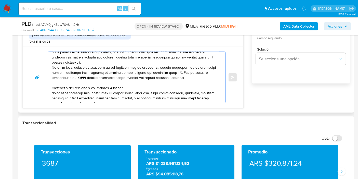
click at [109, 81] on textarea at bounding box center [135, 77] width 167 height 51
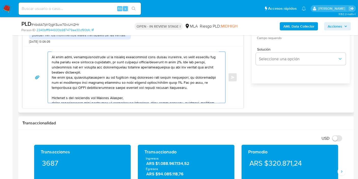
scroll to position [28, 0]
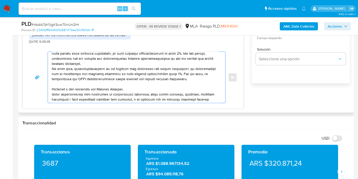
drag, startPoint x: 198, startPoint y: 77, endPoint x: 49, endPoint y: 67, distance: 149.6
click at [49, 67] on div at bounding box center [135, 77] width 175 height 51
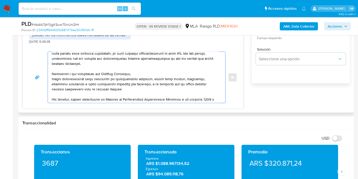
scroll to position [23, 0]
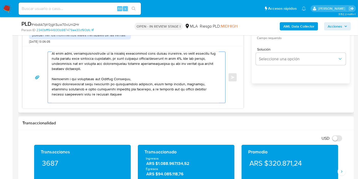
drag, startPoint x: 113, startPoint y: 65, endPoint x: 145, endPoint y: 64, distance: 32.1
click at [114, 64] on textarea at bounding box center [135, 77] width 167 height 51
drag, startPoint x: 149, startPoint y: 64, endPoint x: 139, endPoint y: 62, distance: 9.8
click at [147, 64] on textarea at bounding box center [135, 77] width 167 height 51
click at [125, 63] on textarea at bounding box center [135, 77] width 167 height 51
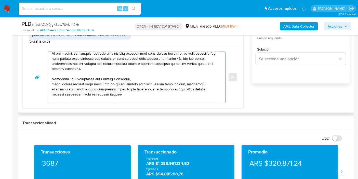
click at [124, 62] on textarea at bounding box center [135, 77] width 167 height 51
click at [125, 62] on textarea at bounding box center [135, 77] width 167 height 51
click at [127, 61] on textarea at bounding box center [135, 77] width 167 height 51
click at [148, 77] on textarea at bounding box center [135, 77] width 167 height 51
click at [53, 84] on textarea at bounding box center [135, 77] width 167 height 51
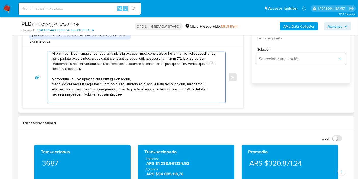
click at [54, 85] on textarea at bounding box center [135, 77] width 167 height 51
click at [52, 84] on textarea at bounding box center [135, 77] width 167 height 51
click at [75, 78] on textarea at bounding box center [135, 77] width 167 height 51
click at [84, 76] on textarea at bounding box center [135, 77] width 167 height 51
drag, startPoint x: 66, startPoint y: 77, endPoint x: 90, endPoint y: 77, distance: 23.9
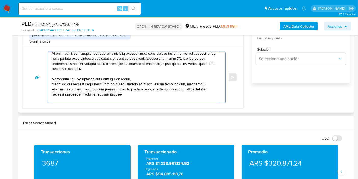
click at [90, 77] on textarea at bounding box center [135, 77] width 167 height 51
click at [75, 78] on textarea at bounding box center [135, 77] width 167 height 51
click at [79, 78] on textarea at bounding box center [135, 77] width 167 height 51
click at [58, 84] on textarea at bounding box center [135, 77] width 167 height 51
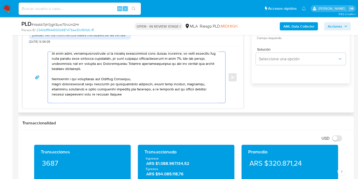
click at [53, 83] on textarea at bounding box center [135, 77] width 167 height 51
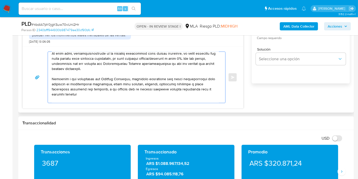
click at [85, 86] on textarea at bounding box center [135, 77] width 167 height 51
drag, startPoint x: 122, startPoint y: 84, endPoint x: 149, endPoint y: 88, distance: 27.2
click at [122, 84] on textarea at bounding box center [135, 77] width 167 height 51
drag, startPoint x: 108, startPoint y: 83, endPoint x: 137, endPoint y: 93, distance: 30.6
click at [103, 88] on textarea at bounding box center [135, 77] width 167 height 51
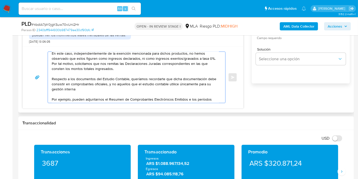
click at [175, 87] on textarea "Buenos días, Jonathan. Esperamos que estés bien. Muchas gracias por tu respuest…" at bounding box center [135, 77] width 167 height 51
click at [95, 79] on textarea "Buenos días, Jonathan. Esperamos que estés bien. Muchas gracias por tu respuest…" at bounding box center [135, 77] width 167 height 51
click at [102, 78] on textarea "Buenos días, Jonathan. Esperamos que estés bien. Muchas gracias por tu respuest…" at bounding box center [135, 77] width 167 height 51
drag, startPoint x: 108, startPoint y: 78, endPoint x: 102, endPoint y: 77, distance: 5.4
click at [107, 78] on textarea "Buenos días, Jonathan. Esperamos que estés bien. Muchas gracias por tu respuest…" at bounding box center [135, 77] width 167 height 51
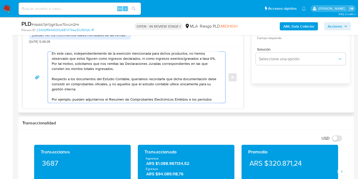
drag, startPoint x: 94, startPoint y: 76, endPoint x: 97, endPoint y: 77, distance: 2.9
click at [95, 76] on textarea "Buenos días, Jonathan. Esperamos que estés bien. Muchas gracias por tu respuest…" at bounding box center [135, 77] width 167 height 51
drag, startPoint x: 97, startPoint y: 77, endPoint x: 128, endPoint y: 77, distance: 30.8
click at [128, 77] on textarea "Buenos días, Jonathan. Esperamos que estés bien. Muchas gracias por tu respuest…" at bounding box center [135, 77] width 167 height 51
click at [127, 77] on textarea "Buenos días, Jonathan. Esperamos que estés bien. Muchas gracias por tu respuest…" at bounding box center [135, 77] width 167 height 51
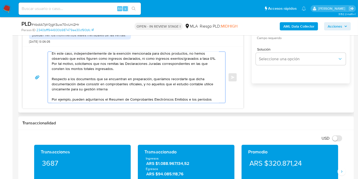
click at [115, 86] on textarea "Buenos días, Jonathan. Esperamos que estés bien. Muchas gracias por tu respuest…" at bounding box center [135, 77] width 167 height 51
drag, startPoint x: 135, startPoint y: 84, endPoint x: 179, endPoint y: 99, distance: 46.6
click at [135, 84] on textarea "Buenos días, Jonathan. Esperamos que estés bien. Muchas gracias por tu respuest…" at bounding box center [135, 77] width 167 height 51
click at [186, 87] on textarea "Buenos días, Jonathan. Esperamos que estés bien. Muchas gracias por tu respuest…" at bounding box center [135, 77] width 167 height 51
click at [187, 88] on textarea "Buenos días, Jonathan. Esperamos que estés bien. Muchas gracias por tu respuest…" at bounding box center [135, 77] width 167 height 51
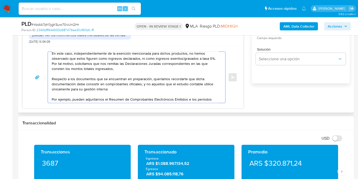
scroll to position [51, 0]
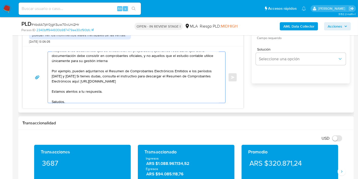
click at [98, 69] on textarea "Buenos días, Jonathan. Esperamos que estés bien. Muchas gracias por tu respuest…" at bounding box center [135, 77] width 167 height 51
click at [148, 78] on textarea "Buenos días, Jonathan. Esperamos que estés bien. Muchas gracias por tu respuest…" at bounding box center [135, 77] width 167 height 51
drag, startPoint x: 176, startPoint y: 81, endPoint x: 182, endPoint y: 78, distance: 6.4
click at [178, 80] on textarea "Buenos días, Jonathan. Esperamos que estés bien. Muchas gracias por tu respuest…" at bounding box center [135, 77] width 167 height 51
click at [189, 71] on textarea "Buenos días, Jonathan. Esperamos que estés bien. Muchas gracias por tu respuest…" at bounding box center [135, 77] width 167 height 51
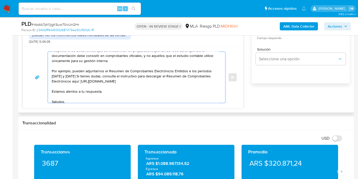
click at [187, 69] on textarea "Buenos días, Jonathan. Esperamos que estés bien. Muchas gracias por tu respuest…" at bounding box center [135, 77] width 167 height 51
click at [180, 80] on textarea "Buenos días, Jonathan. Esperamos que estés bien. Muchas gracias por tu respuest…" at bounding box center [135, 77] width 167 height 51
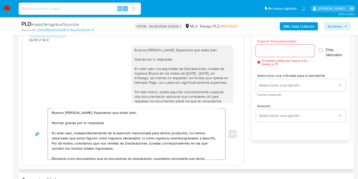
scroll to position [0, 0]
type textarea "Buenos días, Jonathan. Esperamos que estés bien. Muchas gracias por tu respuest…"
click at [287, 50] on input "Esperar Respuesta (días)" at bounding box center [285, 50] width 59 height 7
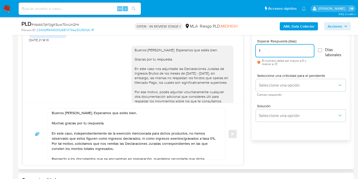
type input "1"
click at [95, 139] on textarea "Buenos días, Jonathan. Esperamos que estés bien. Muchas gracias por tu respuest…" at bounding box center [135, 133] width 167 height 51
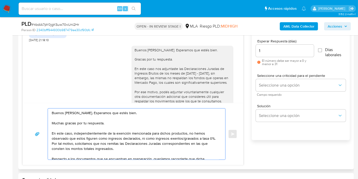
click at [100, 136] on textarea "Buenos días, Jonathan. Esperamos que estés bien. Muchas gracias por tu respuest…" at bounding box center [135, 133] width 167 height 51
click at [147, 136] on textarea "Buenos días, Jonathan. Esperamos que estés bien. Muchas gracias por tu respuest…" at bounding box center [135, 133] width 167 height 51
click at [171, 135] on textarea "Buenos días, Jonathan. Esperamos que estés bien. Muchas gracias por tu respuest…" at bounding box center [135, 133] width 167 height 51
drag, startPoint x: 189, startPoint y: 138, endPoint x: 209, endPoint y: 138, distance: 20.1
click at [189, 137] on textarea "Buenos días, Jonathan. Esperamos que estés bien. Muchas gracias por tu respuest…" at bounding box center [135, 133] width 167 height 51
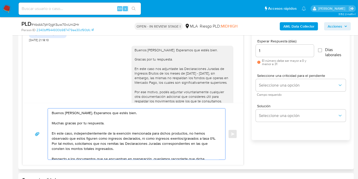
click at [209, 138] on textarea "Buenos días, Jonathan. Esperamos que estés bien. Muchas gracias por tu respuest…" at bounding box center [135, 133] width 167 height 51
click at [70, 137] on textarea "Buenos días, Jonathan. Esperamos que estés bien. Muchas gracias por tu respuest…" at bounding box center [135, 133] width 167 height 51
drag, startPoint x: 75, startPoint y: 144, endPoint x: 126, endPoint y: 159, distance: 53.1
click at [79, 145] on textarea "Buenos días, Jonathan. Esperamos que estés bien. Muchas gracias por tu respuest…" at bounding box center [135, 133] width 167 height 51
click at [137, 147] on textarea "Buenos días, Jonathan. Esperamos que estés bien. Muchas gracias por tu respuest…" at bounding box center [135, 133] width 167 height 51
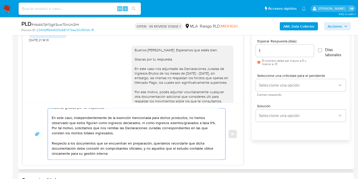
scroll to position [28, 0]
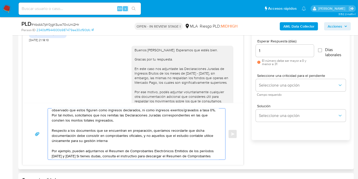
click at [75, 125] on textarea "Buenos días, Jonathan. Esperamos que estés bien. Muchas gracias por tu respuest…" at bounding box center [135, 133] width 167 height 51
click at [111, 131] on textarea "Buenos días, Jonathan. Esperamos que estés bien. Muchas gracias por tu respuest…" at bounding box center [135, 133] width 167 height 51
drag, startPoint x: 75, startPoint y: 130, endPoint x: 115, endPoint y: 144, distance: 42.3
click at [76, 131] on textarea "Buenos días, Jonathan. Esperamos que estés bien. Muchas gracias por tu respuest…" at bounding box center [135, 133] width 167 height 51
click at [118, 136] on textarea "Buenos días, Jonathan. Esperamos que estés bien. Muchas gracias por tu respuest…" at bounding box center [135, 133] width 167 height 51
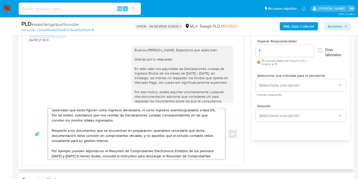
click at [152, 135] on textarea "Buenos días, Jonathan. Esperamos que estés bien. Muchas gracias por tu respuest…" at bounding box center [135, 133] width 167 height 51
click at [160, 134] on textarea "Buenos días, Jonathan. Esperamos que estés bien. Muchas gracias por tu respuest…" at bounding box center [135, 133] width 167 height 51
click at [180, 134] on textarea "Buenos días, Jonathan. Esperamos que estés bien. Muchas gracias por tu respuest…" at bounding box center [135, 133] width 167 height 51
drag, startPoint x: 186, startPoint y: 134, endPoint x: 166, endPoint y: 141, distance: 21.5
click at [185, 134] on textarea "Buenos días, Jonathan. Esperamos que estés bien. Muchas gracias por tu respuest…" at bounding box center [135, 133] width 167 height 51
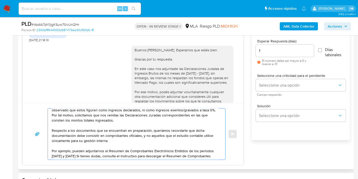
click at [165, 141] on textarea "Buenos días, Jonathan. Esperamos que estés bien. Muchas gracias por tu respuest…" at bounding box center [135, 133] width 167 height 51
click at [172, 137] on textarea "Buenos días, Jonathan. Esperamos que estés bien. Muchas gracias por tu respuest…" at bounding box center [135, 133] width 167 height 51
click at [142, 141] on textarea "Buenos días, Jonathan. Esperamos que estés bien. Muchas gracias por tu respuest…" at bounding box center [135, 133] width 167 height 51
click at [164, 133] on textarea "Buenos días, Jonathan. Esperamos que estés bien. Muchas gracias por tu respuest…" at bounding box center [135, 133] width 167 height 51
click at [195, 144] on textarea "Buenos días, Jonathan. Esperamos que estés bien. Muchas gracias por tu respuest…" at bounding box center [135, 133] width 167 height 51
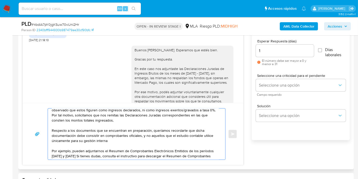
click at [196, 141] on textarea "Buenos días, Jonathan. Esperamos que estés bien. Muchas gracias por tu respuest…" at bounding box center [135, 133] width 167 height 51
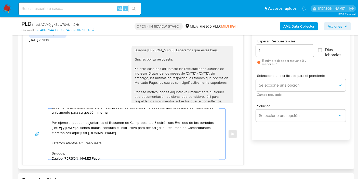
click at [98, 135] on textarea "Buenos días, Jonathan. Esperamos que estés bien. Muchas gracias por tu respuest…" at bounding box center [135, 133] width 167 height 51
click at [88, 133] on textarea "Buenos días, Jonathan. Esperamos que estés bien. Muchas gracias por tu respuest…" at bounding box center [135, 133] width 167 height 51
click at [116, 114] on textarea "Buenos días, Jonathan. Esperamos que estés bien. Muchas gracias por tu respuest…" at bounding box center [135, 133] width 167 height 51
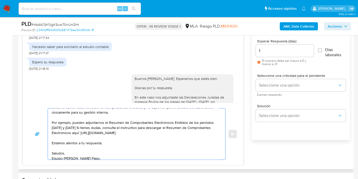
click at [172, 137] on textarea "Buenos días, Jonathan. Esperamos que estés bien. Muchas gracias por tu respuest…" at bounding box center [135, 133] width 167 height 51
click at [168, 132] on textarea "Buenos días, Jonathan. Esperamos que estés bien. Muchas gracias por tu respuest…" at bounding box center [135, 133] width 167 height 51
click at [82, 115] on textarea "Buenos días, Jonathan. Esperamos que estés bien. Muchas gracias por tu respuest…" at bounding box center [135, 133] width 167 height 51
drag, startPoint x: 94, startPoint y: 123, endPoint x: 82, endPoint y: 124, distance: 12.7
click at [93, 124] on textarea "Buenos días, Jonathan. Esperamos que estés bien. Muchas gracias por tu respuest…" at bounding box center [135, 133] width 167 height 51
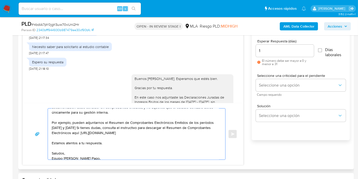
click at [78, 125] on textarea "Buenos días, Jonathan. Esperamos que estés bien. Muchas gracias por tu respuest…" at bounding box center [135, 133] width 167 height 51
click at [75, 126] on textarea "Buenos días, Jonathan. Esperamos que estés bien. Muchas gracias por tu respuest…" at bounding box center [135, 133] width 167 height 51
drag, startPoint x: 73, startPoint y: 127, endPoint x: 89, endPoint y: 142, distance: 22.5
click at [74, 127] on textarea "Buenos días, Jonathan. Esperamos que estés bien. Muchas gracias por tu respuest…" at bounding box center [135, 133] width 167 height 51
click at [113, 136] on textarea "Buenos días, Jonathan. Esperamos que estés bien. Muchas gracias por tu respuest…" at bounding box center [135, 133] width 167 height 51
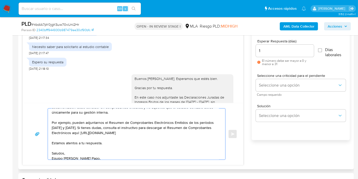
click at [191, 137] on textarea "Buenos días, Jonathan. Esperamos que estés bien. Muchas gracias por tu respuest…" at bounding box center [135, 133] width 167 height 51
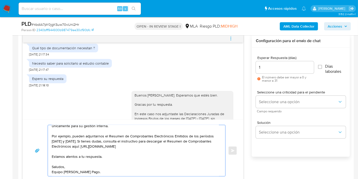
scroll to position [226, 0]
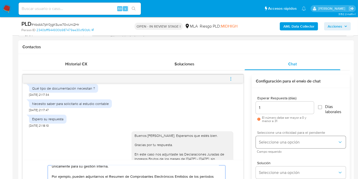
type textarea "Buenos días, Jonathan. Esperamos que estés bien. Muchas gracias por tu respuest…"
click at [268, 138] on button "Seleccione una opción" at bounding box center [301, 142] width 90 height 12
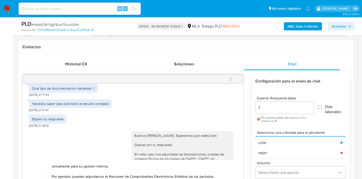
drag, startPoint x: 265, startPoint y: 152, endPoint x: 248, endPoint y: 146, distance: 18.1
click at [264, 151] on span "HIGH" at bounding box center [263, 152] width 8 height 5
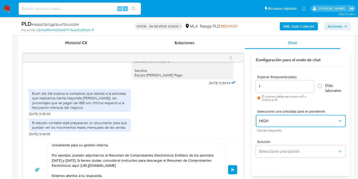
scroll to position [283, 0]
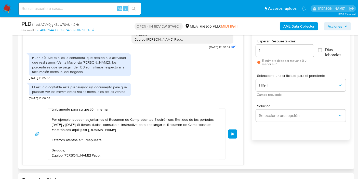
click at [232, 134] on span "Enviar" at bounding box center [233, 133] width 4 height 3
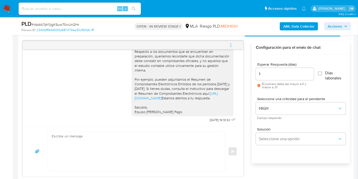
scroll to position [255, 0]
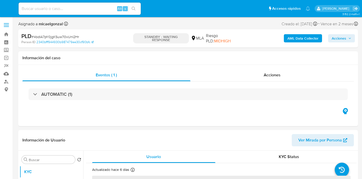
select select "10"
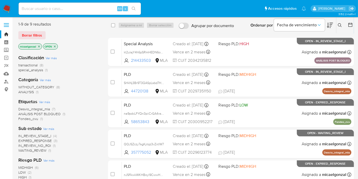
drag, startPoint x: 36, startPoint y: 35, endPoint x: 44, endPoint y: 41, distance: 10.5
click at [44, 41] on div "1-9 de 9 resultados Borrar filtros micaelgonzal OPEN" at bounding box center [59, 35] width 82 height 29
click at [41, 149] on span "WAITING_REVIEW" at bounding box center [32, 149] width 28 height 5
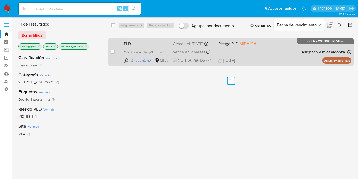
click at [179, 47] on div "Creado el: 12/07/2025 Creado el: 12/07/2025 03:25:36" at bounding box center [194, 44] width 42 height 6
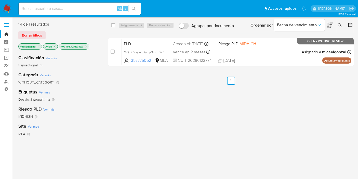
click at [4, 9] on img at bounding box center [7, 8] width 9 height 9
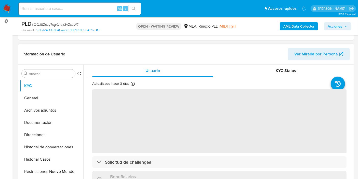
scroll to position [85, 0]
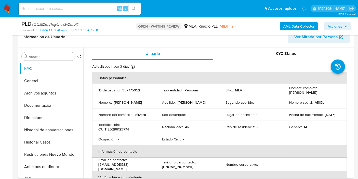
select select "10"
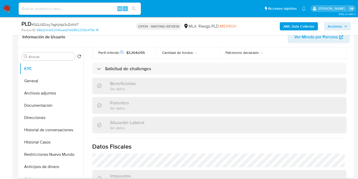
scroll to position [281, 0]
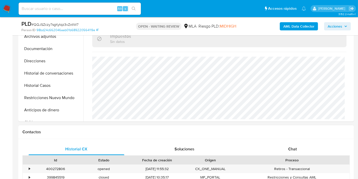
click at [291, 155] on div "Proceso" at bounding box center [291, 159] width 115 height 9
click at [295, 150] on span "Chat" at bounding box center [292, 149] width 9 height 6
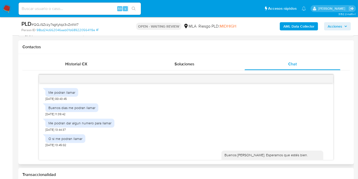
scroll to position [327, 0]
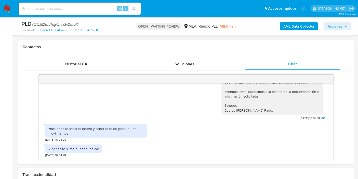
click at [9, 7] on img at bounding box center [7, 8] width 9 height 9
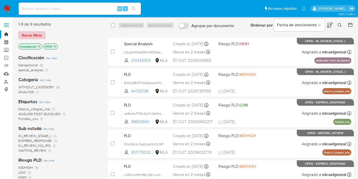
click at [34, 36] on span "Borrar filtros" at bounding box center [32, 35] width 20 height 7
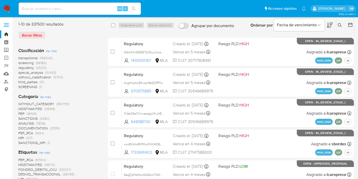
click at [340, 30] on div "Ingrese ID de usuario o caso Buscar Borrar filtros" at bounding box center [340, 25] width 9 height 16
click at [343, 22] on div "Ingrese ID de usuario o caso Buscar Borrar filtros" at bounding box center [340, 25] width 9 height 16
click at [336, 26] on button at bounding box center [340, 25] width 8 height 6
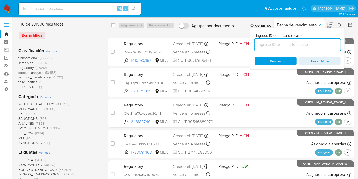
click at [290, 45] on input at bounding box center [297, 44] width 86 height 7
type input "JaTBh4ewSfKiSa0jTWSLL5Wh"
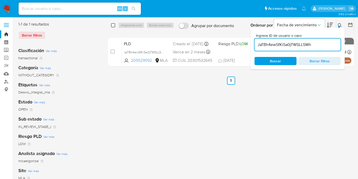
click at [114, 27] on input "checkbox" at bounding box center [113, 25] width 4 height 4
checkbox input "true"
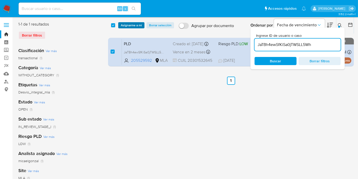
click at [130, 23] on span "Asignarme a mí" at bounding box center [131, 25] width 21 height 5
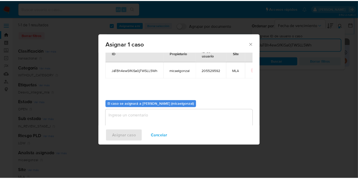
scroll to position [26, 0]
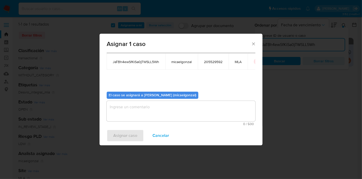
click at [138, 108] on textarea "assign-modal" at bounding box center [181, 111] width 149 height 20
click at [124, 131] on span "Asignar caso" at bounding box center [125, 135] width 24 height 11
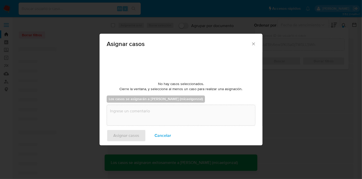
checkbox input "false"
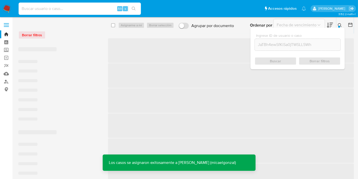
click at [87, 10] on input at bounding box center [80, 8] width 122 height 7
paste input "JaTBh4ewSfKiSa0jTWSLL5Wh"
type input "JaTBh4ewSfKiSa0jTWSLL5Wh"
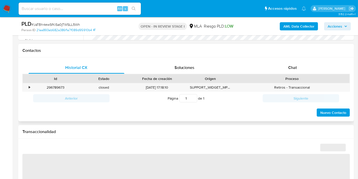
scroll to position [226, 0]
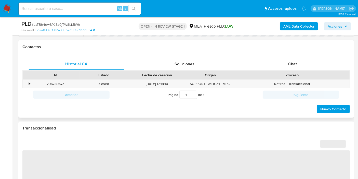
click at [303, 74] on div "Proceso" at bounding box center [292, 74] width 108 height 5
select select "10"
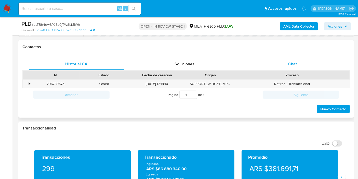
drag, startPoint x: 308, startPoint y: 70, endPoint x: 314, endPoint y: 64, distance: 9.0
click at [308, 71] on div "Proceso" at bounding box center [291, 75] width 115 height 9
click at [314, 64] on div "Chat" at bounding box center [293, 64] width 96 height 12
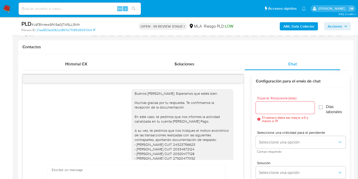
scroll to position [368, 0]
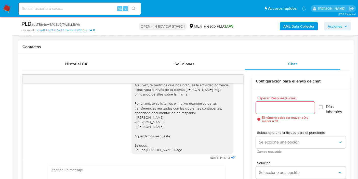
click at [275, 105] on input "Esperar Respuesta (días)" at bounding box center [285, 107] width 59 height 7
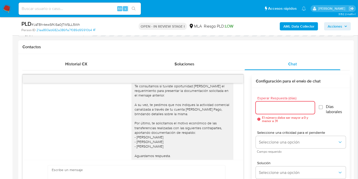
scroll to position [340, 0]
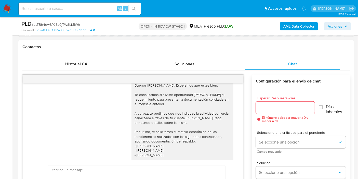
drag, startPoint x: 132, startPoint y: 132, endPoint x: 136, endPoint y: 128, distance: 5.9
click at [134, 131] on div "Buenos días, José. Esperamos que estés bien. Te consultamos si tuviste oportuni…" at bounding box center [182, 131] width 96 height 97
click at [139, 109] on div "Buenos días, José. Esperamos que estés bien. Te consultamos si tuviste oportuni…" at bounding box center [182, 131] width 96 height 97
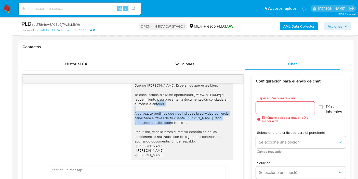
click at [139, 109] on div "Buenos días, José. Esperamos que estés bien. Te consultamos si tuviste oportuni…" at bounding box center [182, 131] width 96 height 97
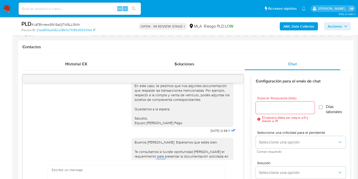
scroll to position [311, 0]
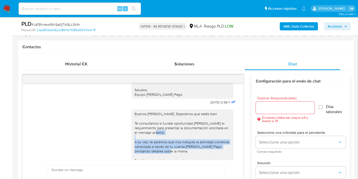
click at [170, 138] on div "Buenos días, José. Esperamos que estés bien. Te consultamos si tuviste oportuni…" at bounding box center [182, 159] width 96 height 97
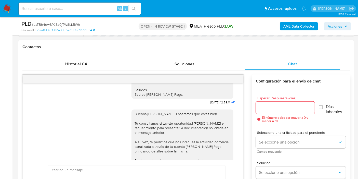
click at [175, 115] on div "Buenos días, José. Esperamos que estés bien. Te consultamos si tuviste oportuni…" at bounding box center [182, 159] width 96 height 97
click at [174, 115] on div "Buenos días, José. Esperamos que estés bien. Te consultamos si tuviste oportuni…" at bounding box center [182, 159] width 96 height 97
click at [164, 124] on div "Buenos días, José. Esperamos que estés bien. Te consultamos si tuviste oportuni…" at bounding box center [182, 159] width 96 height 97
click at [155, 136] on div "Buenos días, José. Esperamos que estés bien. Te consultamos si tuviste oportuni…" at bounding box center [182, 159] width 96 height 97
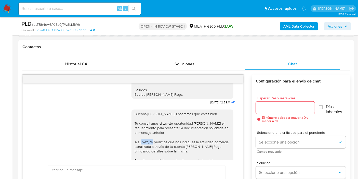
click at [155, 136] on div "Buenos días, José. Esperamos que estés bien. Te consultamos si tuviste oportuni…" at bounding box center [182, 159] width 96 height 97
click at [148, 135] on div "Buenos días, José. Esperamos que estés bien. Te consultamos si tuviste oportuni…" at bounding box center [182, 159] width 96 height 97
drag, startPoint x: 147, startPoint y: 135, endPoint x: 175, endPoint y: 141, distance: 29.1
click at [170, 135] on div "Buenos días, José. Esperamos que estés bien. Te consultamos si tuviste oportuni…" at bounding box center [182, 159] width 96 height 97
click at [176, 141] on div "Buenos días, José. Esperamos que estés bien. Te consultamos si tuviste oportuni…" at bounding box center [182, 159] width 96 height 97
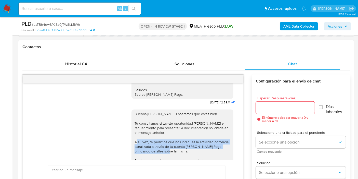
drag, startPoint x: 156, startPoint y: 139, endPoint x: 145, endPoint y: 137, distance: 11.4
click at [145, 137] on div "Buenos días, José. Esperamos que estés bien. Te consultamos si tuviste oportuni…" at bounding box center [182, 159] width 96 height 97
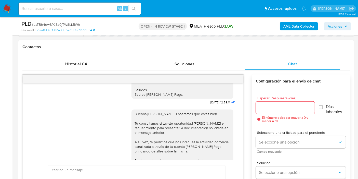
drag, startPoint x: 145, startPoint y: 137, endPoint x: 168, endPoint y: 40, distance: 99.6
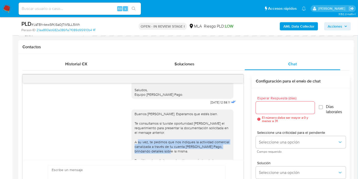
drag, startPoint x: 174, startPoint y: 148, endPoint x: 146, endPoint y: 137, distance: 30.8
click at [146, 137] on div "Buenos días, José. Esperamos que estés bien. Te consultamos si tuviste oportuni…" at bounding box center [182, 159] width 96 height 97
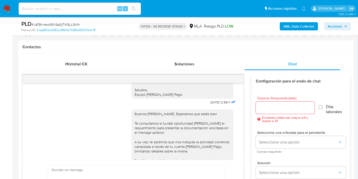
drag, startPoint x: 149, startPoint y: 137, endPoint x: 145, endPoint y: 137, distance: 4.6
click at [145, 137] on div "Buenos días, José. Esperamos que estés bien. Te consultamos si tuviste oportuni…" at bounding box center [182, 159] width 96 height 97
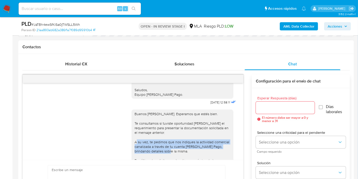
drag, startPoint x: 145, startPoint y: 137, endPoint x: 172, endPoint y: 145, distance: 29.0
click at [172, 145] on div "Buenos días, José. Esperamos que estés bien. Te consultamos si tuviste oportuni…" at bounding box center [182, 159] width 96 height 97
copy div "te pedimos que nos indiques la actividad comercial canalizada a través de tu cu…"
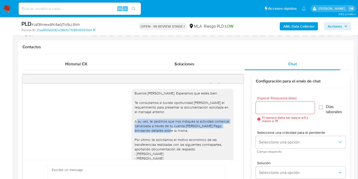
scroll to position [340, 0]
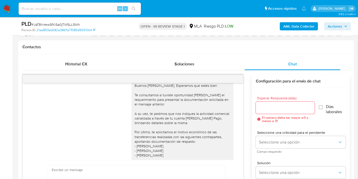
click at [158, 132] on div "Buenos días, José. Esperamos que estés bien. Te consultamos si tuviste oportuni…" at bounding box center [182, 131] width 96 height 97
click at [173, 135] on div "Buenos días, José. Esperamos que estés bien. Te consultamos si tuviste oportuni…" at bounding box center [182, 131] width 96 height 97
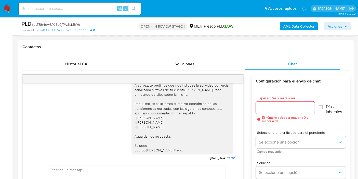
click at [138, 101] on div "Buenos días, José. Esperamos que estés bien. Te consultamos si tuviste oportuni…" at bounding box center [182, 103] width 96 height 97
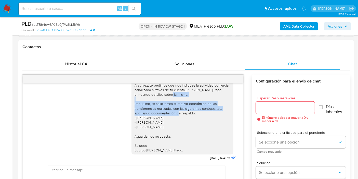
click at [138, 101] on div "Buenos días, José. Esperamos que estés bien. Te consultamos si tuviste oportuni…" at bounding box center [182, 103] width 96 height 97
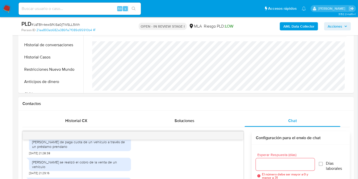
scroll to position [198, 0]
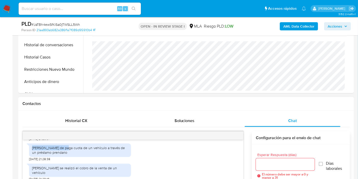
drag, startPoint x: 32, startPoint y: 149, endPoint x: 62, endPoint y: 147, distance: 30.6
click at [63, 147] on div "Flora maria Venegas de paga cuota de un vehículo a través de un préstamo prenda…" at bounding box center [80, 149] width 96 height 9
copy div "Flora maria Venegas"
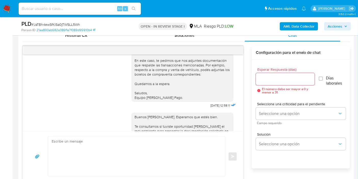
scroll to position [311, 0]
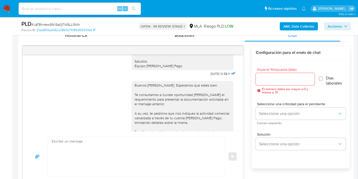
click at [295, 83] on div at bounding box center [285, 79] width 59 height 12
click at [294, 79] on input "Esperar Respuesta (días)" at bounding box center [285, 79] width 59 height 7
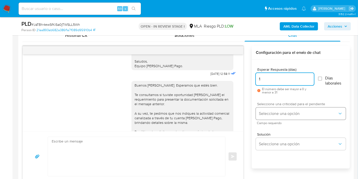
type input "1"
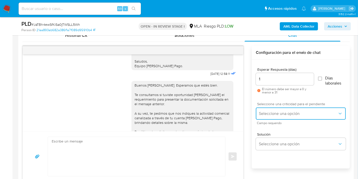
click at [296, 108] on button "Seleccione una opción" at bounding box center [301, 113] width 90 height 12
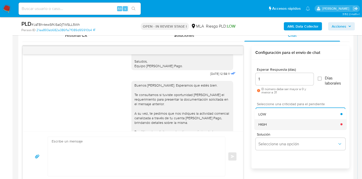
click at [288, 125] on div "HIGH" at bounding box center [300, 124] width 82 height 10
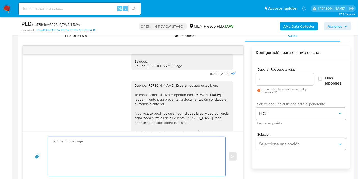
click at [163, 143] on textarea at bounding box center [135, 156] width 167 height 39
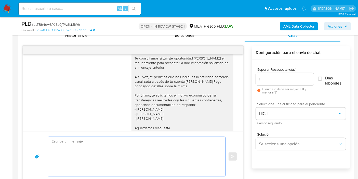
scroll to position [368, 0]
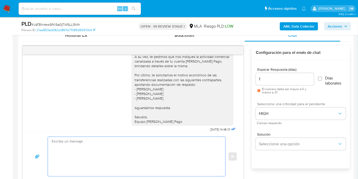
drag, startPoint x: 266, startPoint y: 71, endPoint x: 264, endPoint y: 74, distance: 3.7
click at [266, 72] on div "Esperar Respuesta (días) 1 El número debe ser mayor a 0 y menor a 31" at bounding box center [285, 80] width 58 height 26
click at [264, 74] on div "1" at bounding box center [285, 79] width 58 height 12
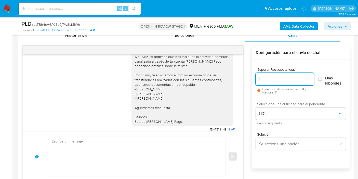
click at [263, 77] on input "1" at bounding box center [285, 79] width 58 height 7
click at [263, 77] on input "0" at bounding box center [285, 79] width 58 height 7
type input "0"
click at [278, 121] on div "Seleccione una criticidad para el pendiente HIGH" at bounding box center [301, 112] width 90 height 28
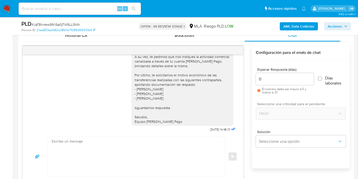
click at [172, 155] on textarea at bounding box center [135, 156] width 167 height 39
paste textarea "Te solicitamos que nos indiques cuál es la actividad comercial que canalizás a …"
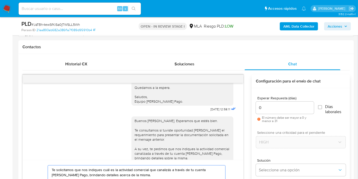
scroll to position [311, 0]
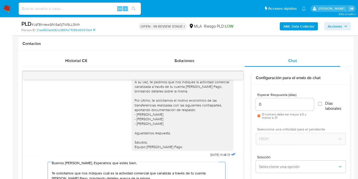
scroll to position [286, 0]
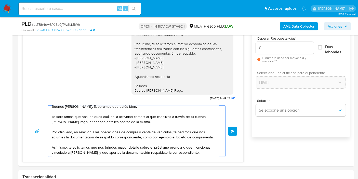
click at [169, 114] on textarea "Buenos días, José. Esperamos que estés bien. Te solicitamos que nos indiques cu…" at bounding box center [135, 130] width 167 height 51
click at [93, 130] on textarea "Buenos días, José. Esperamos que estés bien. Te solicitamos que nos indiques cu…" at bounding box center [135, 130] width 167 height 51
click at [0, 0] on lt-span "en relación con" at bounding box center [0, 0] width 0 height 0
click at [134, 131] on textarea "Buenos días, José. Esperamos que estés bien. Te solicitamos que nos indiques cu…" at bounding box center [135, 130] width 167 height 51
click at [189, 131] on textarea "Buenos días, José. Esperamos que estés bien. Te solicitamos que nos indiques cu…" at bounding box center [135, 130] width 167 height 51
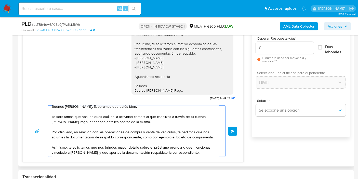
click at [195, 133] on textarea "Buenos días, José. Esperamos que estés bien. Te solicitamos que nos indiques cu…" at bounding box center [135, 130] width 167 height 51
click at [199, 137] on textarea "Buenos días, José. Esperamos que estés bien. Te solicitamos que nos indiques cu…" at bounding box center [135, 130] width 167 height 51
click at [142, 152] on textarea "Buenos días, José. Esperamos que estés bien. Te solicitamos que nos indiques cu…" at bounding box center [135, 130] width 167 height 51
drag, startPoint x: 114, startPoint y: 151, endPoint x: 137, endPoint y: 141, distance: 25.1
click at [114, 151] on textarea "Buenos días, José. Esperamos que estés bien. Te solicitamos que nos indiques cu…" at bounding box center [135, 130] width 167 height 51
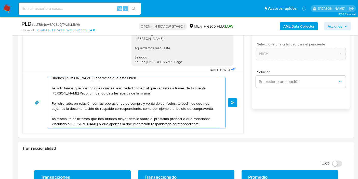
scroll to position [342, 0]
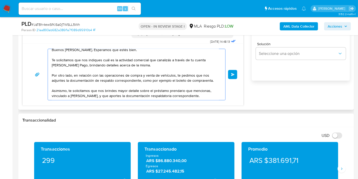
click at [187, 93] on textarea "Buenos días, José. Esperamos que estés bien. Te solicitamos que nos indiques cu…" at bounding box center [135, 74] width 167 height 51
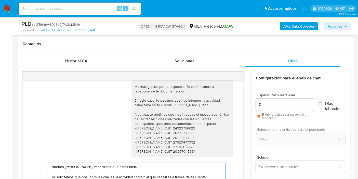
scroll to position [424, 0]
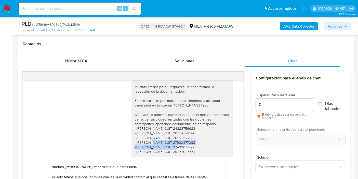
drag, startPoint x: 131, startPoint y: 147, endPoint x: 209, endPoint y: 147, distance: 77.4
click at [209, 147] on div "Buenos días, José. Esperamos que estés bien. Muchas gracias por tu respuesta. T…" at bounding box center [182, 126] width 96 height 102
copy div "Flora Maria Venegas Amarilla CUIT 27920477092"
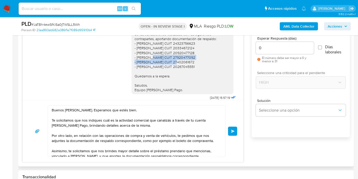
scroll to position [4, 0]
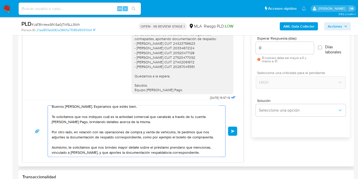
click at [76, 150] on textarea "Buenos días, José. Esperamos que estés bien. Te solicitamos que nos indiques cu…" at bounding box center [135, 130] width 167 height 51
paste textarea "Flora Maria Venegas Amarilla CUIT 27920477092"
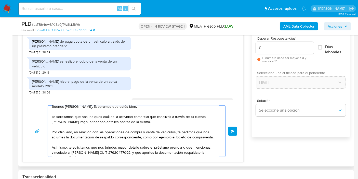
scroll to position [594, 0]
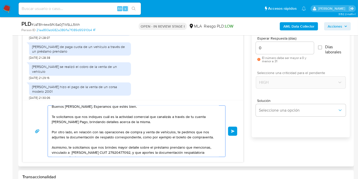
click at [134, 115] on textarea "Buenos días, José. Esperamos que estés bien. Te solicitamos que nos indiques cu…" at bounding box center [135, 130] width 167 height 51
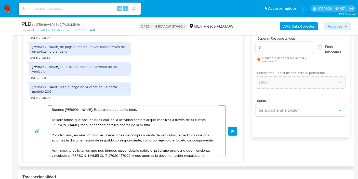
scroll to position [0, 0]
click at [164, 117] on textarea "Buenos días, José. Esperamos que estés bien. Te solicitamos que nos indiques cu…" at bounding box center [135, 130] width 167 height 51
click at [129, 129] on textarea "Buenos días, José. Esperamos que estés bien. Te solicitamos que nos indiques cu…" at bounding box center [135, 130] width 167 height 51
click at [131, 110] on textarea "Buenos días, José. Esperamos que estés bien. Te solicitamos que nos indiques cu…" at bounding box center [135, 130] width 167 height 51
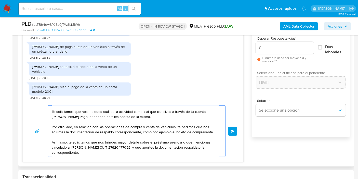
click at [82, 147] on textarea "Buenos días, José. Esperamos que estés bien. Te solicitamos que nos indiques cu…" at bounding box center [135, 130] width 167 height 51
click at [0, 0] on lt-span "María" at bounding box center [0, 0] width 0 height 0
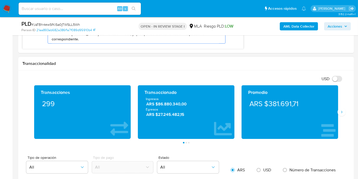
scroll to position [314, 0]
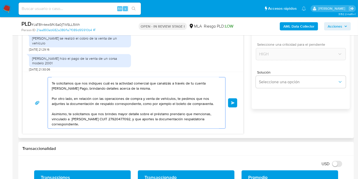
click at [141, 122] on textarea "Buenos días, José. Esperamos que estés bien. Te solicitamos que nos indiques cu…" at bounding box center [135, 102] width 167 height 51
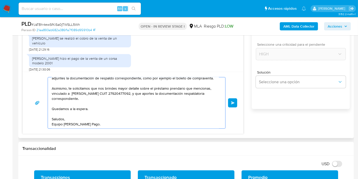
scroll to position [0, 0]
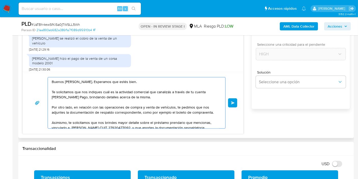
drag, startPoint x: 107, startPoint y: 127, endPoint x: 41, endPoint y: 53, distance: 99.0
click at [41, 53] on div "17/07/2025 20:05:20 Hola buenas días ahí paso foto de los recibos de sueldo s 1…" at bounding box center [132, 60] width 221 height 147
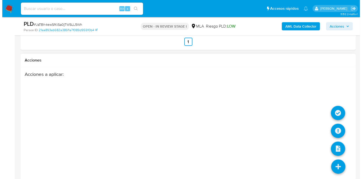
scroll to position [927, 0]
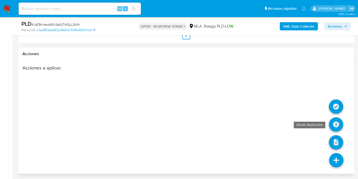
type textarea "Buenos días, José. Esperamos que estés bien. Te solicitamos que nos indiques cu…"
click at [335, 121] on icon at bounding box center [336, 124] width 14 height 14
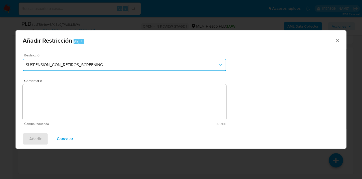
click at [114, 65] on span "SUSPENSION_CON_RETIROS_SCREENING" at bounding box center [122, 64] width 193 height 5
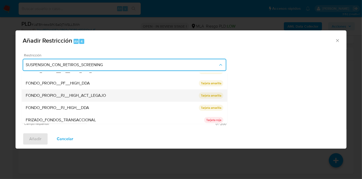
scroll to position [84, 0]
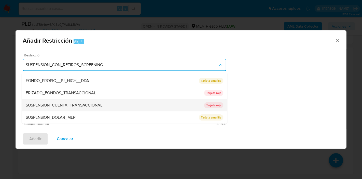
click at [94, 105] on span "SUSPENSION_CUENTA_TRANSACCIONAL" at bounding box center [64, 104] width 77 height 5
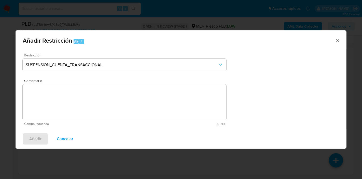
click at [193, 94] on textarea "Comentario" at bounding box center [125, 102] width 204 height 36
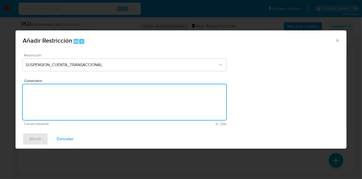
click at [341, 40] on div "Añadir Restricción Alt 4" at bounding box center [181, 39] width 331 height 19
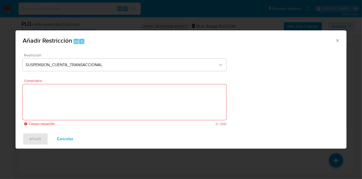
click at [340, 40] on icon "Cerrar ventana" at bounding box center [337, 40] width 5 height 5
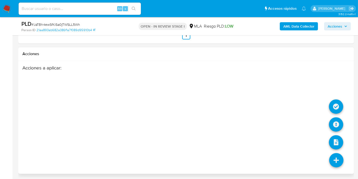
click at [335, 153] on icon at bounding box center [336, 160] width 14 height 14
click at [331, 106] on icon at bounding box center [336, 106] width 14 height 14
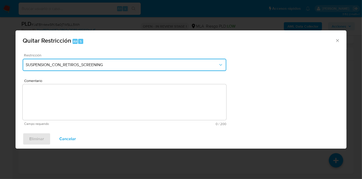
click at [133, 68] on button "SUSPENSION_CON_RETIROS_SCREENING" at bounding box center [125, 65] width 204 height 12
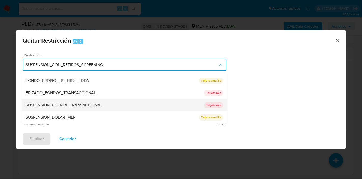
click at [99, 102] on span "SUSPENSION_CUENTA_TRANSACCIONAL" at bounding box center [64, 104] width 77 height 5
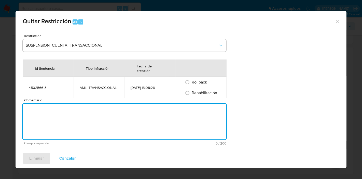
click at [114, 102] on div "Comentario Campo requerido 0 / 200 200 caracteres restantes" at bounding box center [125, 121] width 204 height 47
click at [199, 93] on span "Rehabilitación" at bounding box center [204, 93] width 25 height 6
click at [192, 93] on input "Rehabilitación" at bounding box center [187, 93] width 8 height 8
radio input "true"
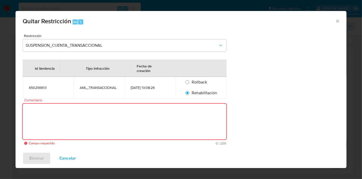
click at [177, 110] on textarea "Comentario" at bounding box center [125, 121] width 204 height 36
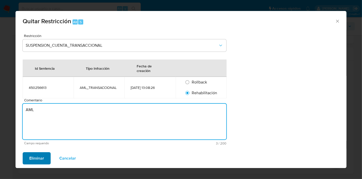
type textarea "AML"
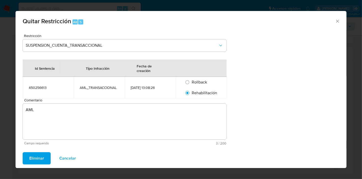
click at [36, 155] on span "Eliminar" at bounding box center [36, 157] width 15 height 11
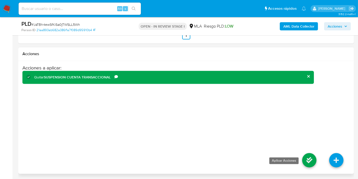
click at [312, 158] on icon at bounding box center [309, 160] width 14 height 14
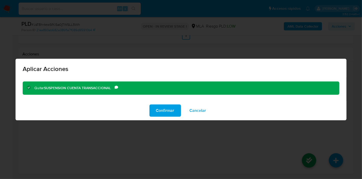
click at [166, 111] on span "Confirmar" at bounding box center [165, 110] width 18 height 11
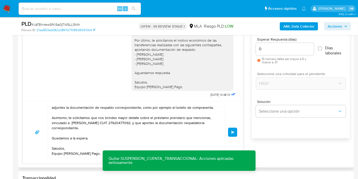
scroll to position [276, 0]
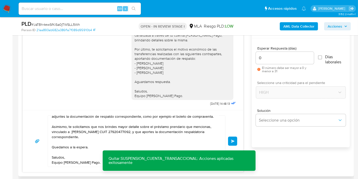
click at [277, 63] on div "0" at bounding box center [285, 58] width 58 height 12
drag, startPoint x: 277, startPoint y: 63, endPoint x: 279, endPoint y: 60, distance: 3.3
click at [279, 60] on div "0" at bounding box center [285, 58] width 58 height 12
click at [279, 60] on input "0" at bounding box center [285, 58] width 58 height 7
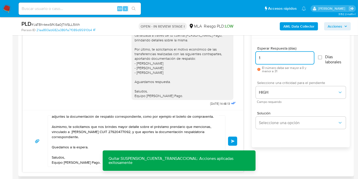
type input "1"
click at [222, 78] on div "Buenos días, José. Esperamos que estés bien. Te consultamos si tuviste oportuni…" at bounding box center [182, 49] width 96 height 97
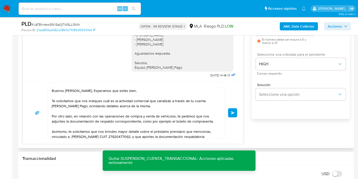
scroll to position [0, 0]
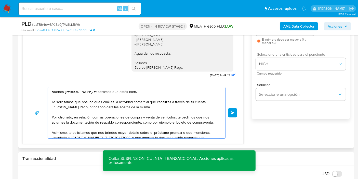
click at [125, 89] on textarea "Buenos días, José. Esperamos que estés bien. Te solicitamos que nos indiques cu…" at bounding box center [135, 112] width 167 height 51
click at [113, 99] on textarea "Buenos días, José. Esperamos que estés bien. Te solicitamos que nos indiques cu…" at bounding box center [135, 112] width 167 height 51
click at [141, 112] on textarea "Buenos días, José. Esperamos que estés bien. Te solicitamos que nos indiques cu…" at bounding box center [135, 112] width 167 height 51
click at [154, 108] on textarea "Buenos días, José. Esperamos que estés bien. Te solicitamos que nos indiques cu…" at bounding box center [135, 112] width 167 height 51
click at [99, 107] on textarea "Buenos días, José. Esperamos que estés bien. Te solicitamos que nos indiques cu…" at bounding box center [135, 112] width 167 height 51
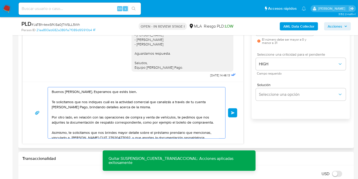
click at [105, 112] on textarea "Buenos días, José. Esperamos que estés bien. Te solicitamos que nos indiques cu…" at bounding box center [135, 112] width 167 height 51
drag, startPoint x: 106, startPoint y: 115, endPoint x: 110, endPoint y: 114, distance: 3.6
click at [110, 114] on textarea "Buenos días, José. Esperamos que estés bien. Te solicitamos que nos indiques cu…" at bounding box center [135, 112] width 167 height 51
click at [124, 119] on textarea "Buenos días, José. Esperamos que estés bien. Te solicitamos que nos indiques cu…" at bounding box center [135, 112] width 167 height 51
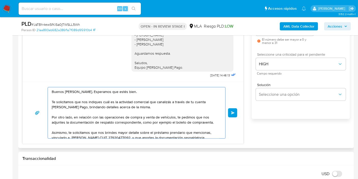
click at [184, 115] on textarea "Buenos días, José. Esperamos que estés bien. Te solicitamos que nos indiques cu…" at bounding box center [135, 112] width 167 height 51
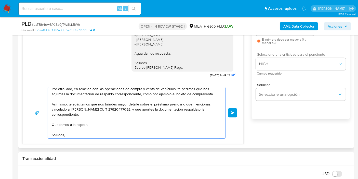
click at [207, 93] on textarea "Buenos días, José. Esperamos que estés bien. Te solicitamos que nos indiques cu…" at bounding box center [135, 112] width 167 height 51
click at [210, 93] on textarea "Buenos días, José. Esperamos que estés bien. Te solicitamos que nos indiques cu…" at bounding box center [135, 112] width 167 height 51
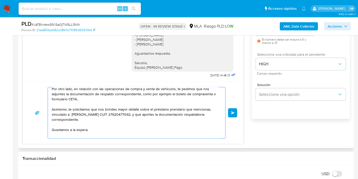
click at [85, 117] on textarea "Buenos días, José. Esperamos que estés bien. Te solicitamos que nos indiques cu…" at bounding box center [135, 112] width 167 height 51
drag, startPoint x: 134, startPoint y: 108, endPoint x: 160, endPoint y: 112, distance: 26.5
click at [134, 108] on textarea "Buenos días, José. Esperamos que estés bien. Te solicitamos que nos indiques cu…" at bounding box center [135, 112] width 167 height 51
click at [168, 112] on textarea "Buenos días, José. Esperamos que estés bien. Te solicitamos que nos indiques cu…" at bounding box center [135, 112] width 167 height 51
click at [85, 114] on textarea "Buenos días, José. Esperamos que estés bien. Te solicitamos que nos indiques cu…" at bounding box center [135, 112] width 167 height 51
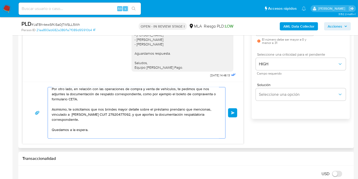
click at [121, 114] on textarea "Buenos días, José. Esperamos que estés bien. Te solicitamos que nos indiques cu…" at bounding box center [135, 112] width 167 height 51
click at [164, 114] on textarea "Buenos días, José. Esperamos que estés bien. Te solicitamos que nos indiques cu…" at bounding box center [135, 112] width 167 height 51
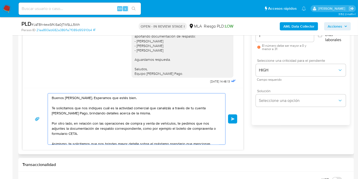
scroll to position [248, 0]
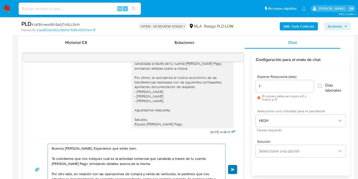
type textarea "Buenos días, José. Esperamos que estés bien. Te solicitamos que nos indiques cu…"
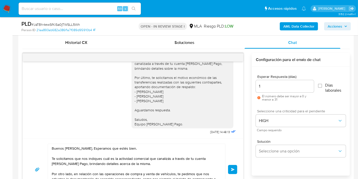
click at [231, 168] on span "Enviar" at bounding box center [233, 169] width 4 height 3
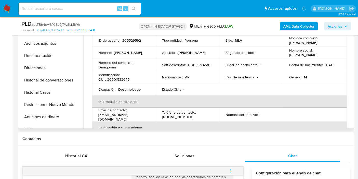
scroll to position [0, 0]
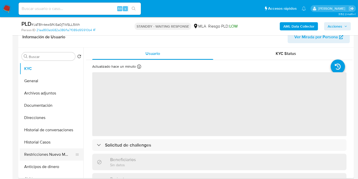
scroll to position [28, 0]
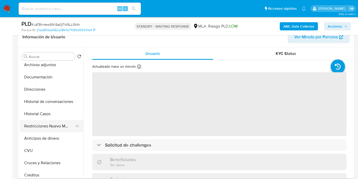
click at [51, 125] on button "Restricciones Nuevo Mundo" at bounding box center [50, 126] width 60 height 12
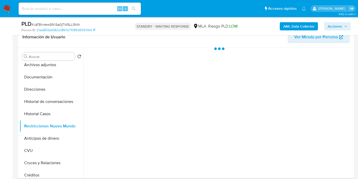
select select "10"
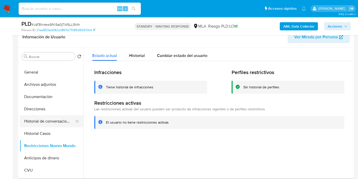
scroll to position [0, 0]
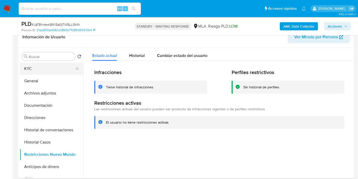
click at [55, 66] on button "KYC" at bounding box center [50, 68] width 60 height 12
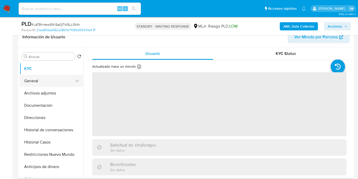
click at [52, 82] on button "General" at bounding box center [50, 81] width 60 height 12
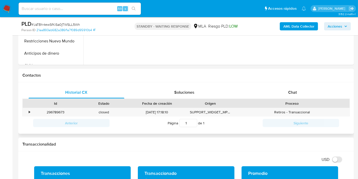
scroll to position [85, 0]
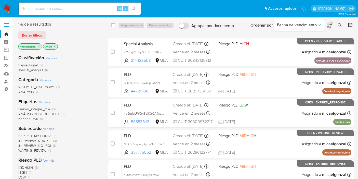
click at [40, 150] on span "WAITING_REVIEW" at bounding box center [32, 149] width 28 height 5
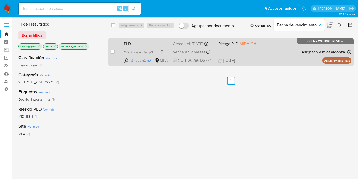
click at [136, 55] on span "QQJSZczy7sgKytqz3vZxtlW7" at bounding box center [144, 52] width 40 height 6
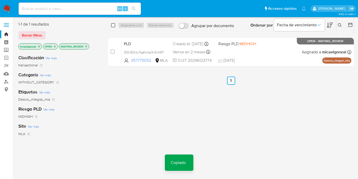
click at [112, 26] on input "checkbox" at bounding box center [113, 25] width 4 height 4
checkbox input "true"
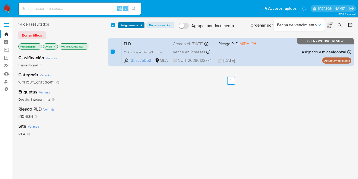
click at [124, 24] on span "Asignarme a mí" at bounding box center [131, 25] width 21 height 5
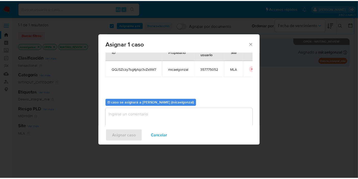
scroll to position [26, 0]
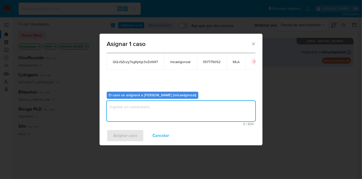
drag, startPoint x: 219, startPoint y: 101, endPoint x: 199, endPoint y: 111, distance: 22.1
click at [217, 103] on textarea "assign-modal" at bounding box center [181, 111] width 149 height 20
click at [199, 111] on textarea "assign-modal" at bounding box center [181, 111] width 149 height 20
click at [125, 130] on span "Asignar caso" at bounding box center [125, 135] width 24 height 11
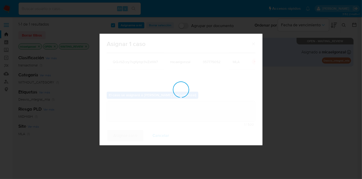
click at [128, 133] on div "assign-modal" at bounding box center [181, 89] width 163 height 111
checkbox input "false"
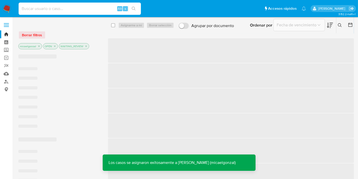
click at [83, 6] on input at bounding box center [80, 8] width 122 height 7
paste input "QQJSZczy7sgKytqz3vZxtlW7"
type input "QQJSZczy7sgKytqz3vZxtlW7"
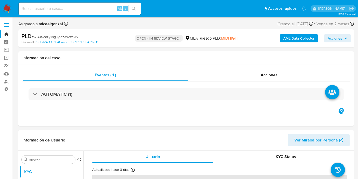
select select "10"
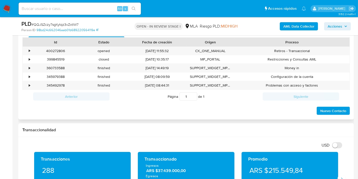
scroll to position [198, 0]
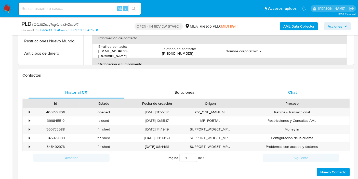
click at [291, 93] on span "Chat" at bounding box center [292, 92] width 9 height 6
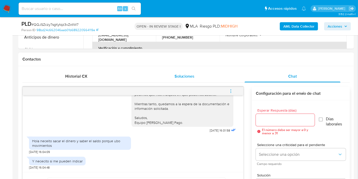
scroll to position [226, 0]
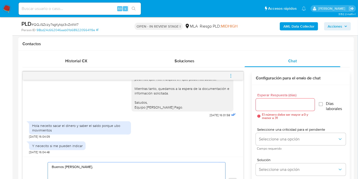
paste textarea "Te pedimos que por favor te pongas en contacto con nosotros a través de nuestro…"
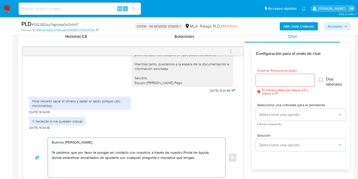
scroll to position [263, 0]
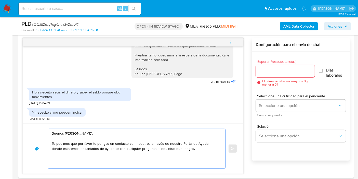
click at [51, 142] on div "Buenos [PERSON_NAME]. Te pedimos que por favor te pongas en contacto con nosotr…" at bounding box center [135, 148] width 175 height 39
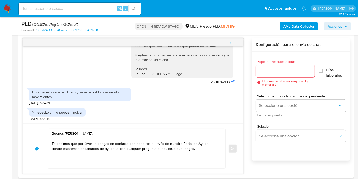
click at [51, 142] on div "Buenos [PERSON_NAME]. Te pedimos que por favor te pongas en contacto con nosotr…" at bounding box center [135, 148] width 175 height 39
click at [52, 142] on textarea "Buenos [PERSON_NAME]. Te pedimos que por favor te pongas en contacto con nosotr…" at bounding box center [135, 148] width 167 height 39
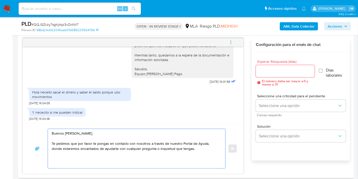
click at [52, 142] on textarea "Buenos [PERSON_NAME]. Te pedimos que por favor te pongas en contacto con nosotr…" at bounding box center [135, 148] width 167 height 39
drag, startPoint x: 114, startPoint y: 140, endPoint x: 179, endPoint y: 140, distance: 64.4
click at [115, 140] on textarea "Buenos [PERSON_NAME]. En este caso, te pedimos que por favor te pongas en conta…" at bounding box center [135, 148] width 167 height 39
click at [179, 140] on textarea "Buenos [PERSON_NAME]. En este caso, te pedimos que por favor te pongas en conta…" at bounding box center [135, 148] width 167 height 39
drag, startPoint x: 195, startPoint y: 144, endPoint x: 208, endPoint y: 144, distance: 13.5
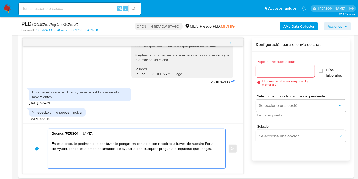
click at [196, 144] on textarea "Buenos [PERSON_NAME]. En este caso, te pedimos que por favor te pongas en conta…" at bounding box center [135, 148] width 167 height 39
click at [62, 146] on textarea "Buenos [PERSON_NAME]. En este caso, te pedimos que por favor te pongas en conta…" at bounding box center [135, 148] width 167 height 39
paste textarea "[URL][DOMAIN_NAME]"
click at [117, 150] on textarea "Buenos [PERSON_NAME]. En este caso, te pedimos que por favor te pongas en conta…" at bounding box center [135, 148] width 167 height 39
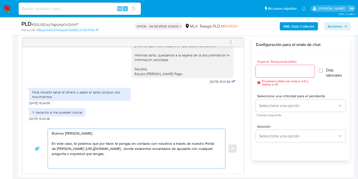
click at [0, 0] on lt-span "," at bounding box center [0, 0] width 0 height 0
click at [116, 153] on textarea "Buenos [PERSON_NAME]. En este caso, te pedimos que por favor te pongas en conta…" at bounding box center [135, 148] width 167 height 39
click at [111, 149] on textarea "Buenos [PERSON_NAME]. En este caso, te pedimos que por favor te pongas en conta…" at bounding box center [135, 148] width 167 height 39
click at [115, 149] on textarea "Buenos [PERSON_NAME]. En este caso, te pedimos que por favor te pongas en conta…" at bounding box center [135, 148] width 167 height 39
click at [114, 148] on textarea "Buenos [PERSON_NAME]. En este caso, te pedimos que por favor te pongas en conta…" at bounding box center [135, 148] width 167 height 39
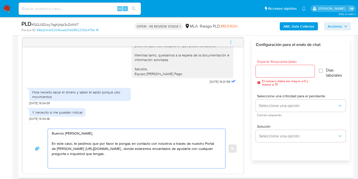
drag, startPoint x: 121, startPoint y: 150, endPoint x: 121, endPoint y: 156, distance: 6.9
click at [121, 150] on textarea "Buenos [PERSON_NAME]. En este caso, te pedimos que por favor te pongas en conta…" at bounding box center [135, 148] width 167 height 39
click at [126, 156] on textarea "Buenos [PERSON_NAME]. En este caso, te pedimos que por favor te pongas en conta…" at bounding box center [135, 148] width 167 height 39
click at [115, 146] on textarea "Buenos [PERSON_NAME]. En este caso, te pedimos que por favor te pongas en conta…" at bounding box center [135, 148] width 167 height 39
click at [120, 149] on textarea "Buenos [PERSON_NAME]. En este caso, te pedimos que por favor te pongas en conta…" at bounding box center [135, 148] width 167 height 39
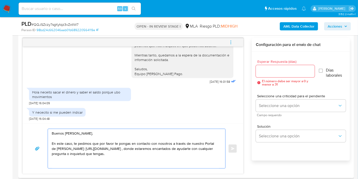
click at [114, 154] on textarea "Buenos [PERSON_NAME]. En este caso, te pedimos que por favor te pongas en conta…" at bounding box center [135, 148] width 167 height 39
drag, startPoint x: 121, startPoint y: 143, endPoint x: 126, endPoint y: 138, distance: 7.0
click at [122, 142] on textarea "Buenos [PERSON_NAME]. En este caso, te pedimos que por favor te pongas en conta…" at bounding box center [135, 148] width 167 height 39
click at [126, 137] on textarea "Buenos [PERSON_NAME]. En este caso, te pedimos que por favor te pongas en conta…" at bounding box center [135, 148] width 167 height 39
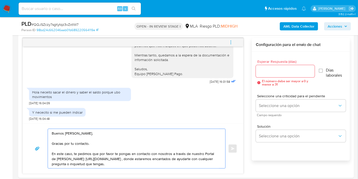
scroll to position [319, 0]
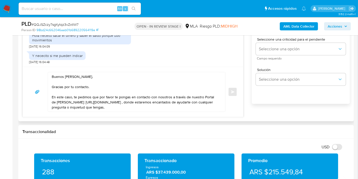
click at [129, 113] on div "Buenos [PERSON_NAME]. Gracias por tu contacto. En este caso, te pedimos que por…" at bounding box center [133, 91] width 221 height 50
click at [130, 110] on textarea "Buenos [PERSON_NAME]. Gracias por tu contacto. En este caso, te pedimos que por…" at bounding box center [135, 91] width 167 height 39
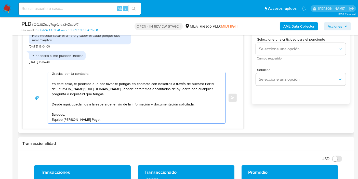
scroll to position [14, 0]
click at [100, 79] on textarea "Buenos [PERSON_NAME]. Gracias por tu contacto. En este caso, te pedimos que por…" at bounding box center [135, 97] width 167 height 51
click at [103, 94] on textarea "Buenos [PERSON_NAME]. Gracias por tu contacto. En este caso, te pedimos que por…" at bounding box center [135, 97] width 167 height 51
drag, startPoint x: 201, startPoint y: 100, endPoint x: 196, endPoint y: 104, distance: 6.1
click at [199, 102] on textarea "Buenos [PERSON_NAME]. Gracias por tu contacto. En este caso, te pedimos que por…" at bounding box center [135, 97] width 167 height 51
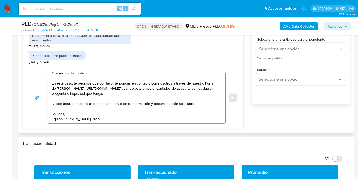
click at [194, 102] on textarea "Buenos [PERSON_NAME]. Gracias por tu contacto. En este caso, te pedimos que por…" at bounding box center [135, 97] width 167 height 51
drag, startPoint x: 191, startPoint y: 103, endPoint x: 209, endPoint y: 100, distance: 18.3
click at [194, 103] on textarea "Buenos [PERSON_NAME]. Gracias por tu contacto. En este caso, te pedimos que por…" at bounding box center [135, 97] width 167 height 51
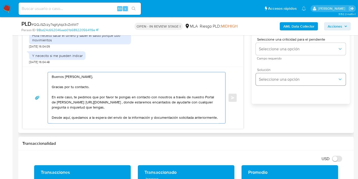
scroll to position [263, 0]
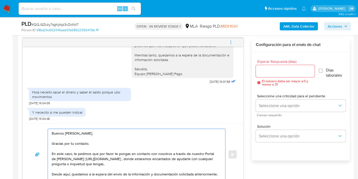
type textarea "Buenos [PERSON_NAME]. Gracias por tu contacto. En este caso, te pedimos que por…"
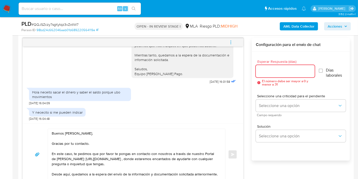
click at [278, 70] on input "Esperar Respuesta (días)" at bounding box center [285, 71] width 59 height 7
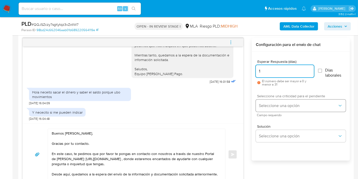
type input "1"
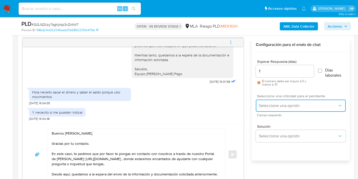
click at [269, 108] on button "Seleccione una opción" at bounding box center [301, 105] width 90 height 12
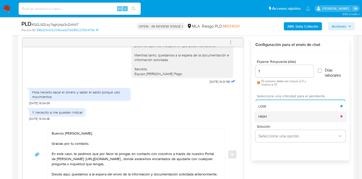
click at [268, 119] on div "HIGH" at bounding box center [300, 116] width 82 height 10
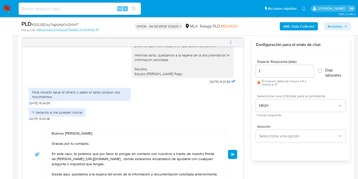
click at [233, 151] on button "Enviar" at bounding box center [232, 154] width 9 height 9
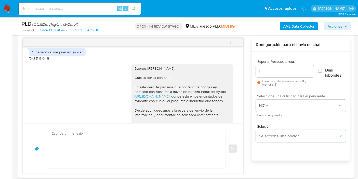
scroll to position [411, 0]
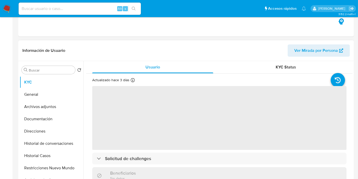
scroll to position [113, 0]
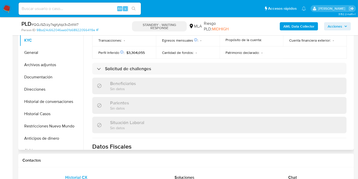
select select "10"
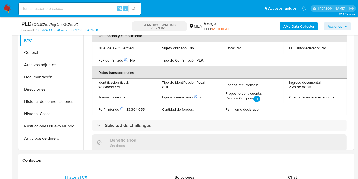
click at [288, 165] on div "Contactos" at bounding box center [185, 159] width 335 height 13
click at [287, 172] on div "Chat" at bounding box center [293, 177] width 96 height 12
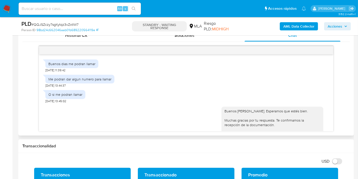
scroll to position [396, 0]
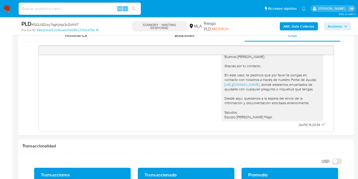
click at [11, 5] on img at bounding box center [7, 8] width 9 height 9
